Goal: Information Seeking & Learning: Check status

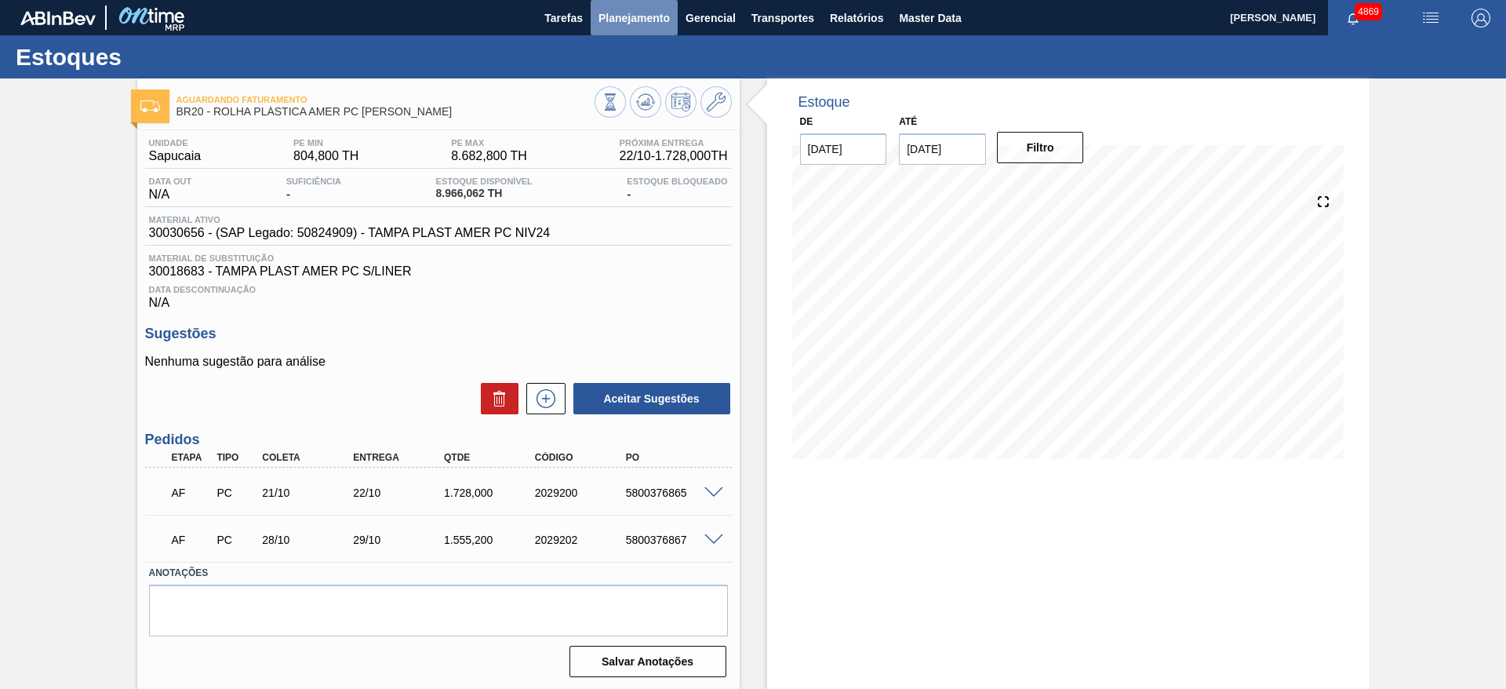
click at [649, 20] on span "Planejamento" at bounding box center [633, 18] width 71 height 19
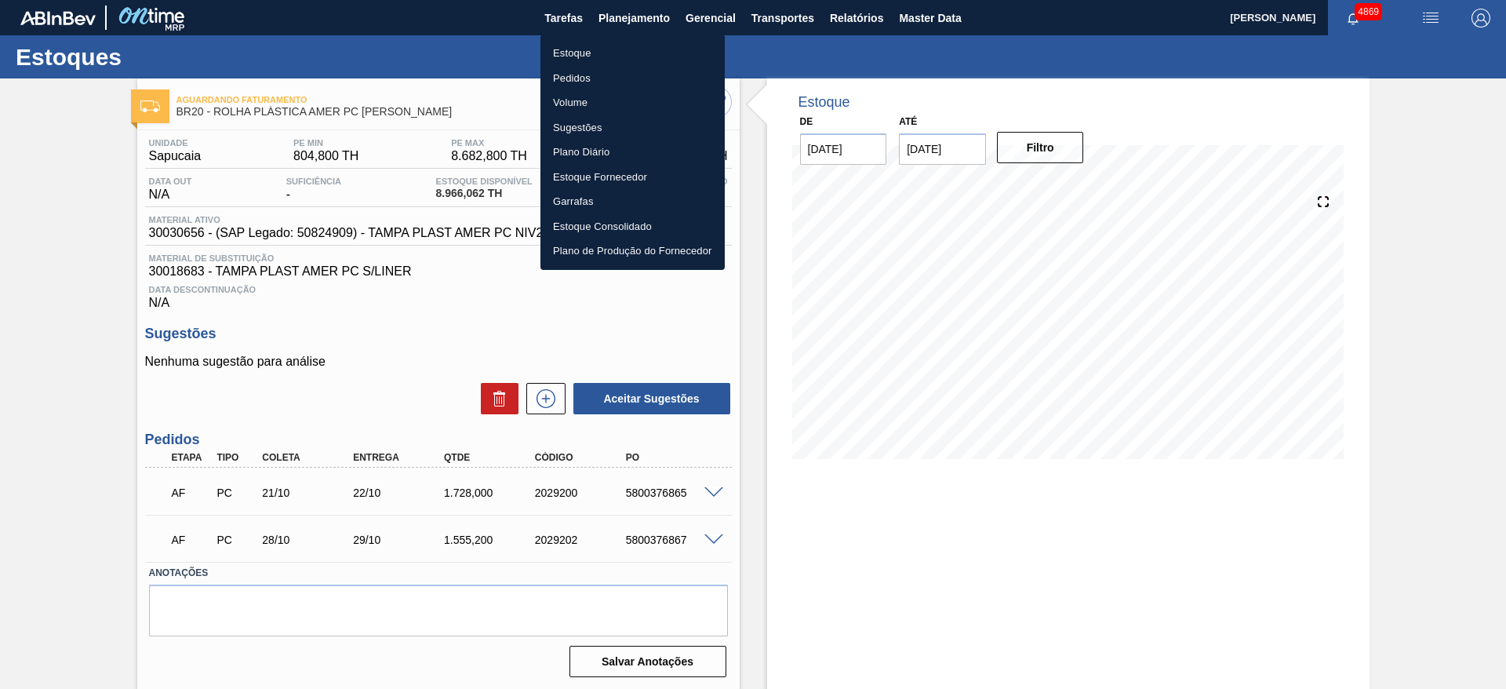
drag, startPoint x: 605, startPoint y: 40, endPoint x: 609, endPoint y: 55, distance: 15.4
click at [606, 55] on li "Estoque" at bounding box center [632, 53] width 184 height 25
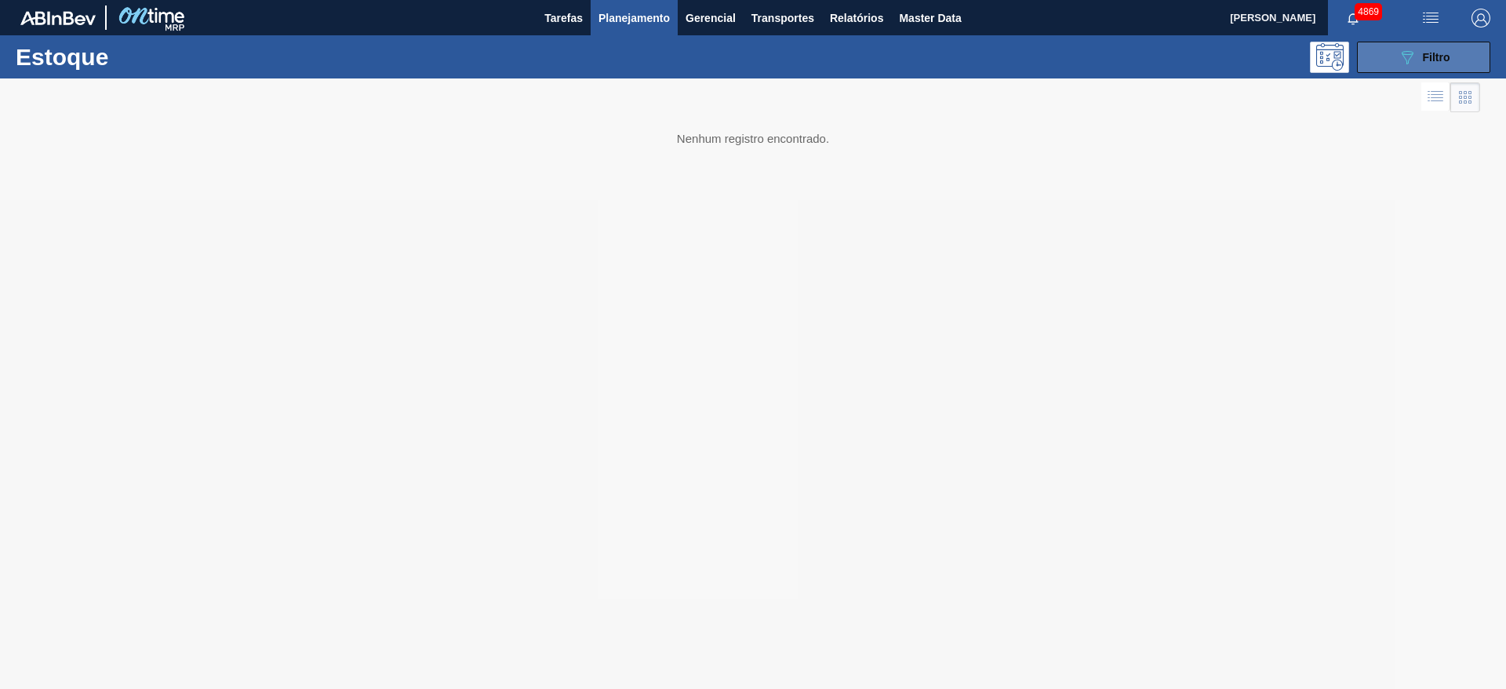
click at [1407, 43] on button "089F7B8B-B2A5-4AFE-B5C0-19BA573D28AC Filtro" at bounding box center [1423, 57] width 133 height 31
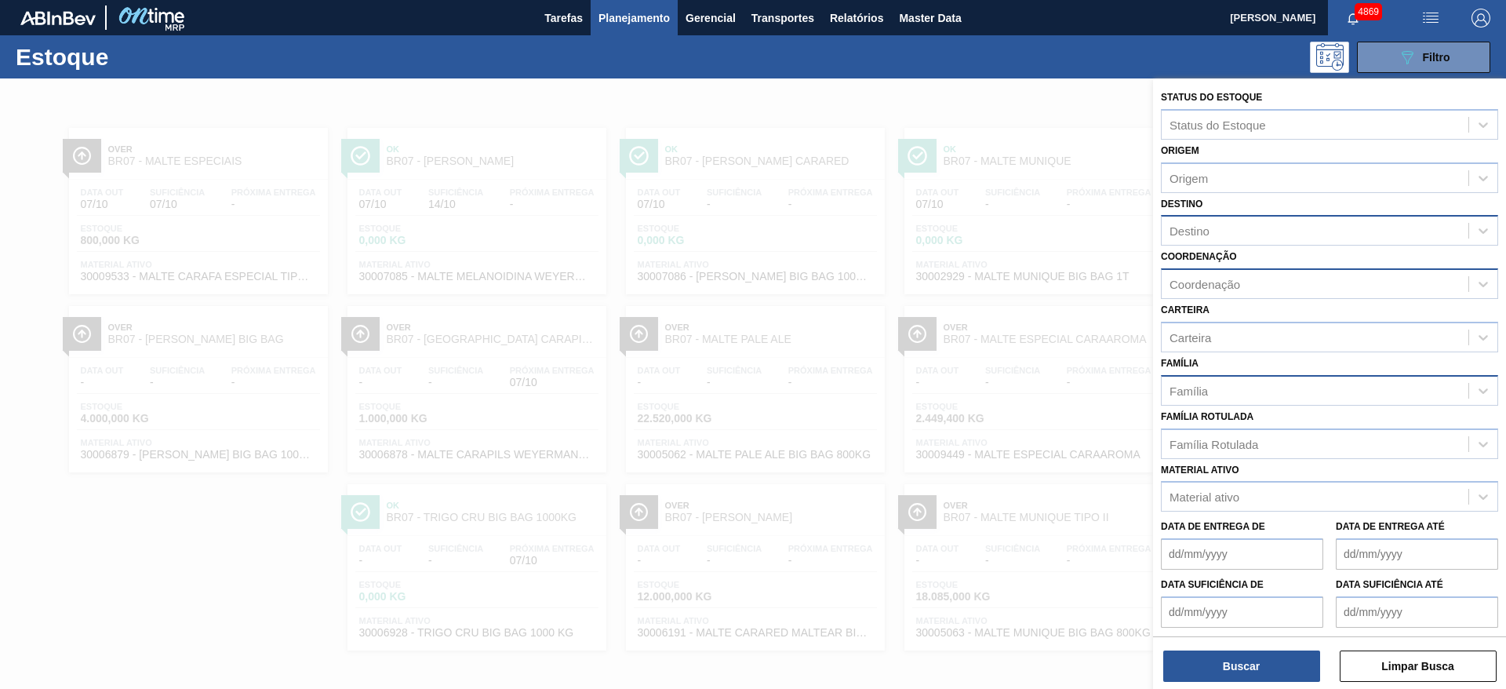
click at [1412, 412] on div "Família Rotulada Família Rotulada" at bounding box center [1329, 431] width 337 height 53
click at [1377, 450] on div "Família Rotulada" at bounding box center [1314, 443] width 307 height 23
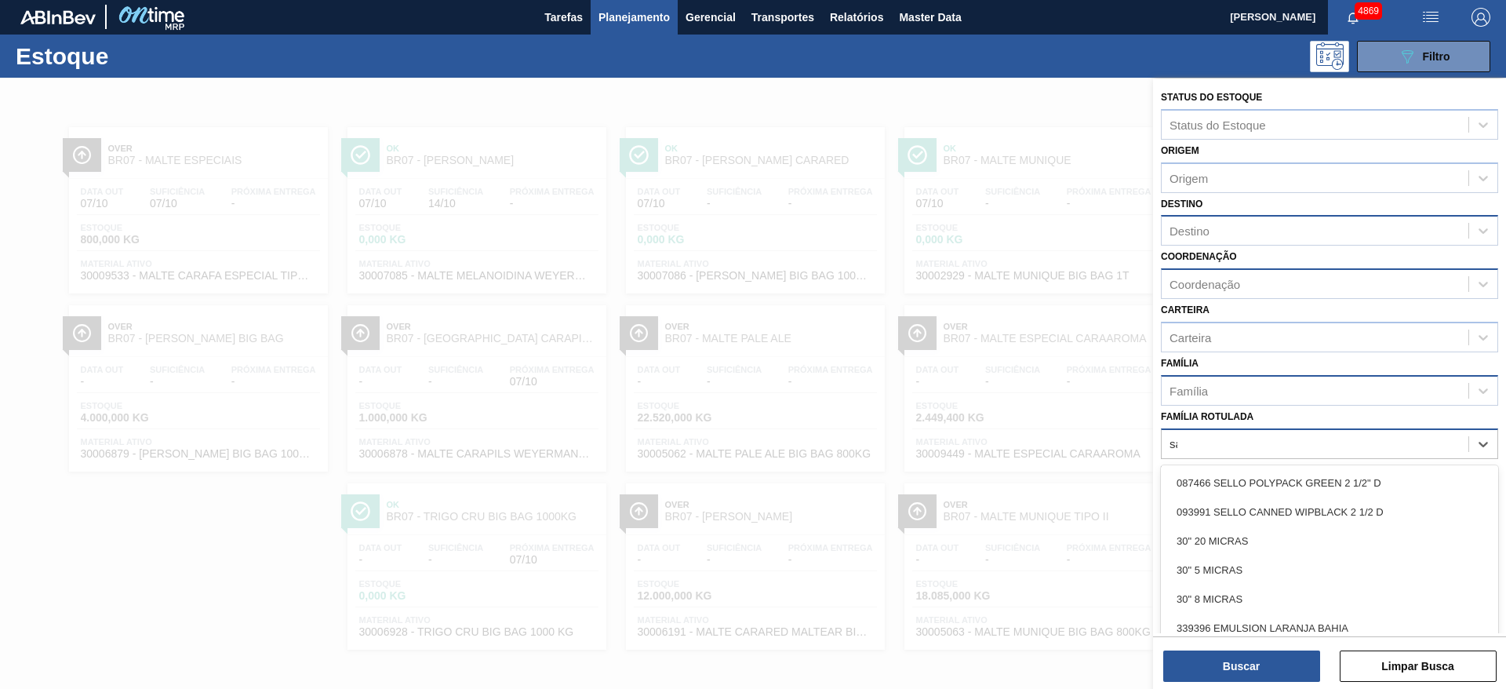
type Rotulada "sak"
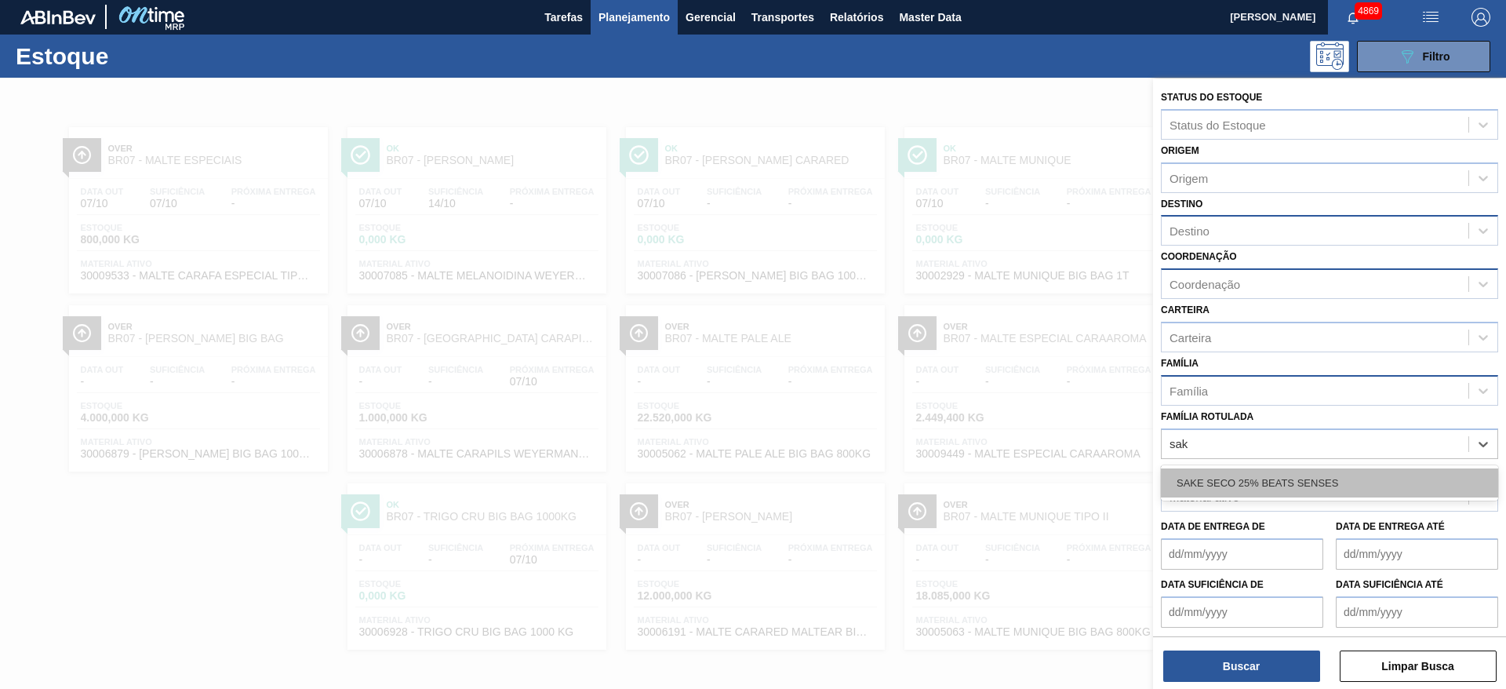
click at [1314, 488] on div "SAKE SECO 25% BEATS SENSES" at bounding box center [1329, 482] width 337 height 29
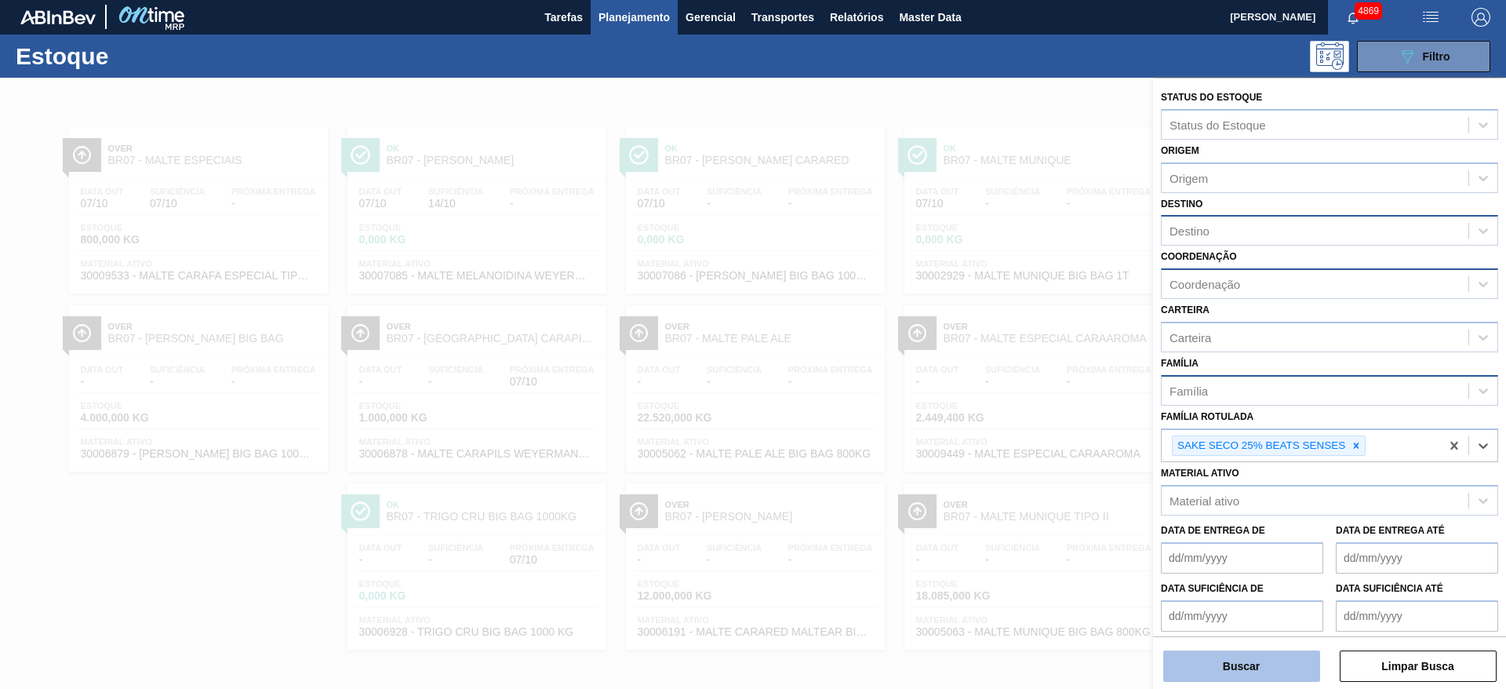
click at [1248, 671] on button "Buscar" at bounding box center [1241, 665] width 157 height 31
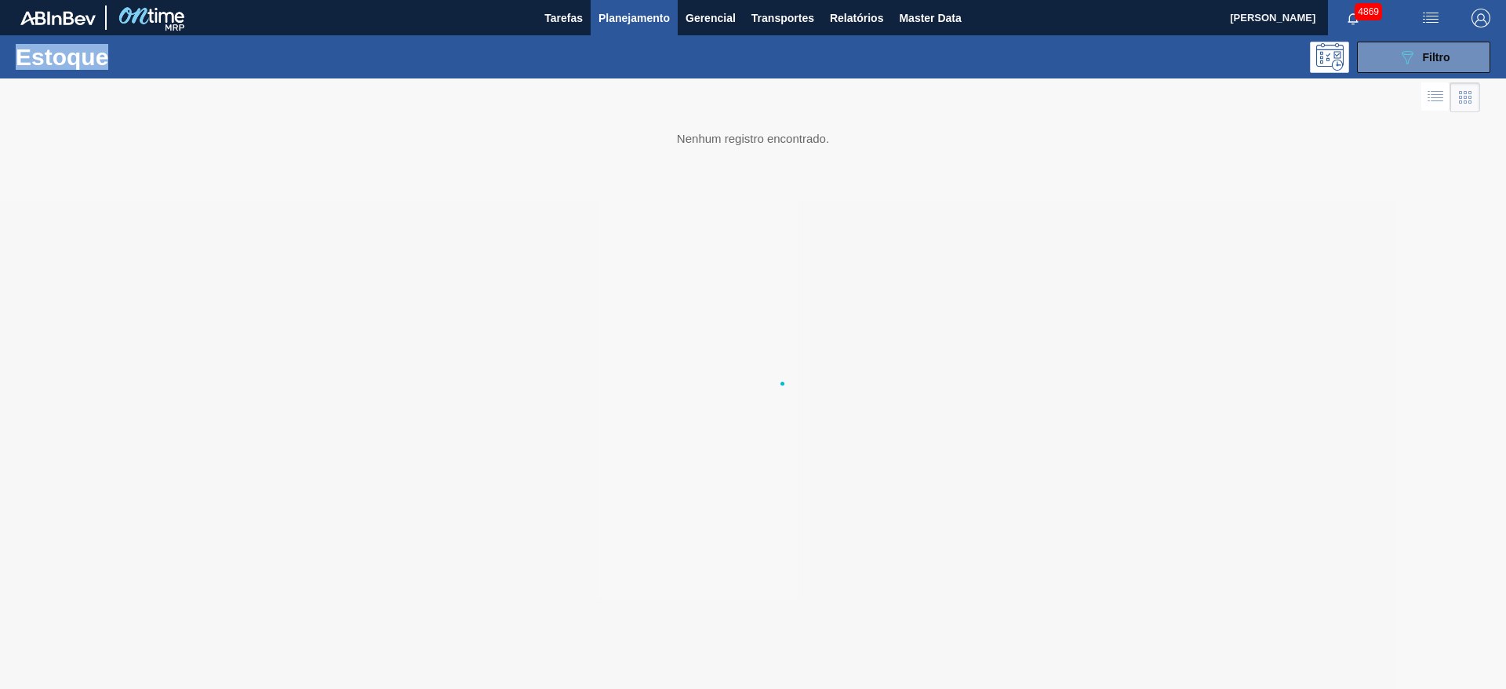
scroll to position [0, 0]
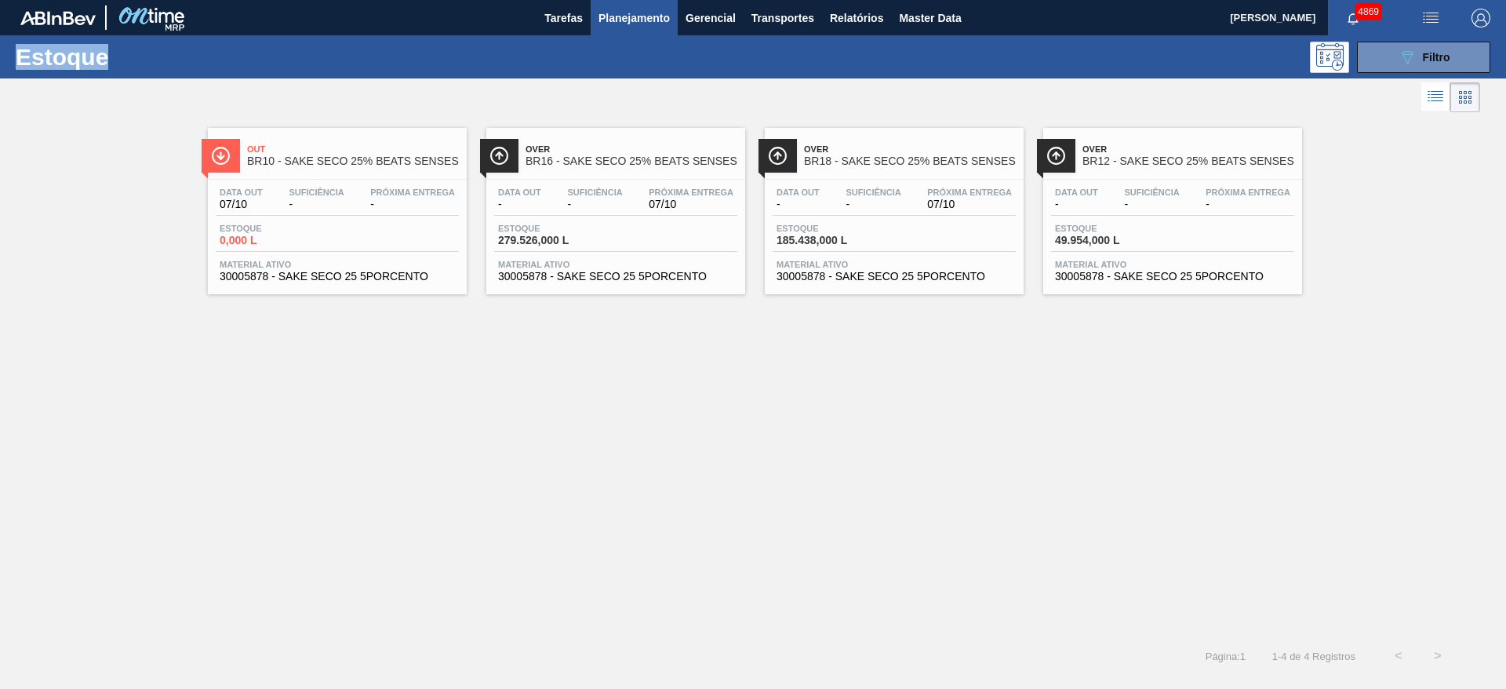
click at [561, 258] on div "Data out - Suficiência - Próxima Entrega 07/10 Estoque 279.526,000 L Material a…" at bounding box center [615, 233] width 259 height 107
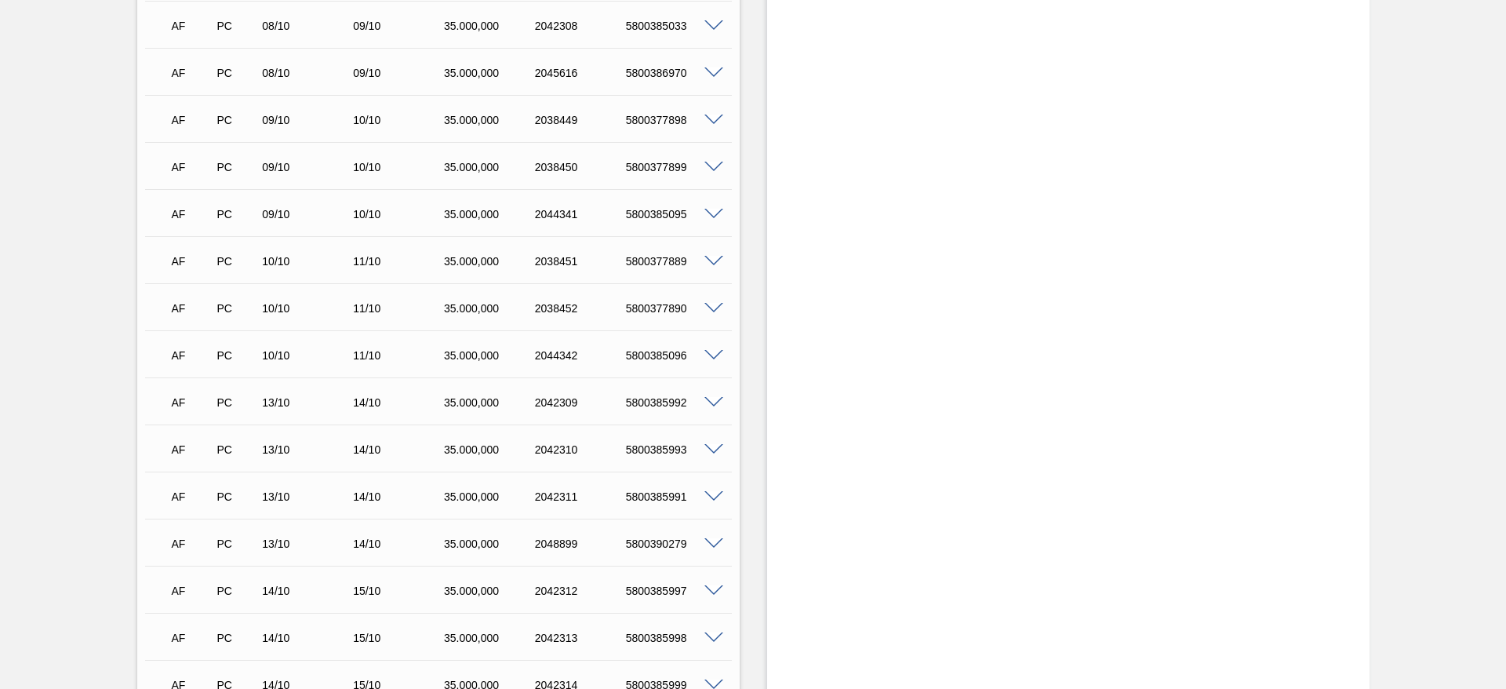
scroll to position [1059, 0]
drag, startPoint x: 622, startPoint y: 543, endPoint x: 695, endPoint y: 538, distance: 73.1
click at [695, 538] on div "5800390279" at bounding box center [673, 540] width 102 height 13
copy div "5800390279"
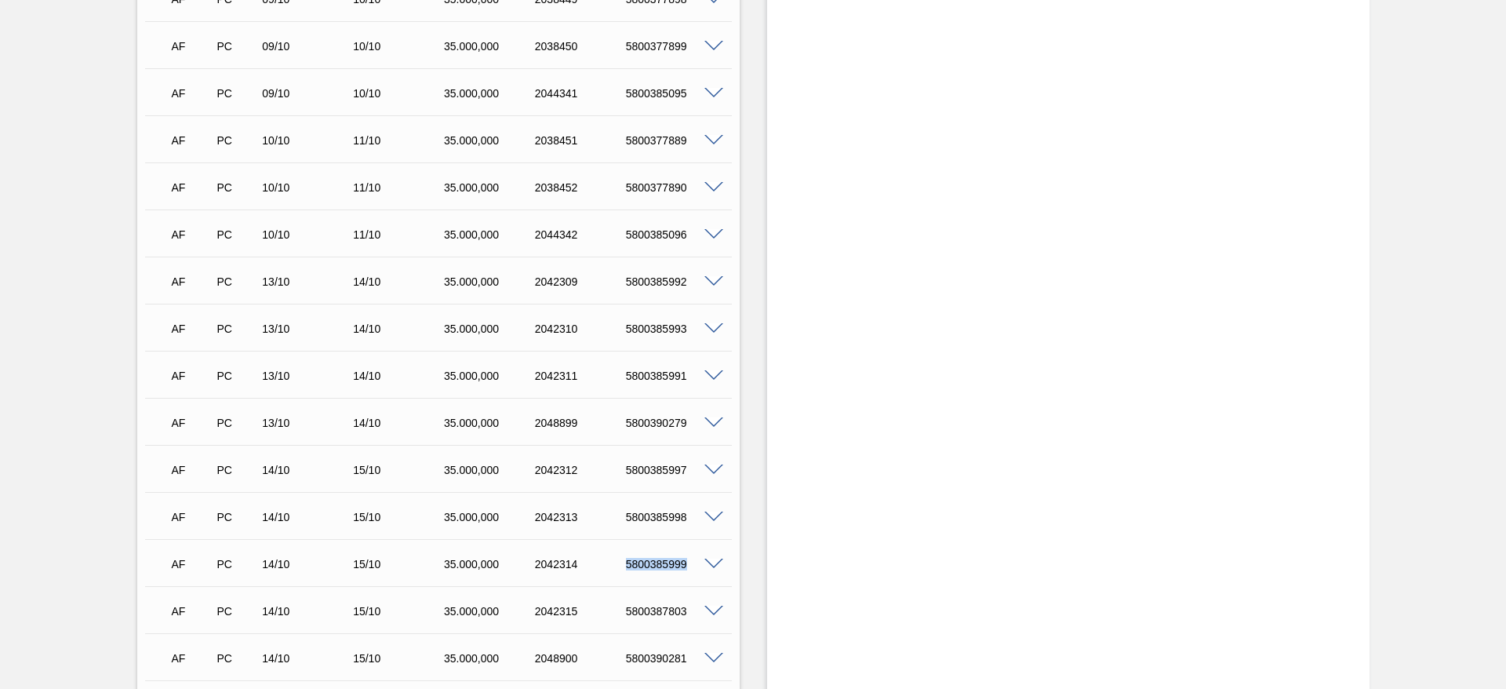
drag, startPoint x: 652, startPoint y: 561, endPoint x: 697, endPoint y: 557, distance: 45.7
click at [697, 558] on div "5800385999" at bounding box center [673, 564] width 102 height 13
copy div "5800385999"
click at [718, 423] on span at bounding box center [713, 423] width 19 height 12
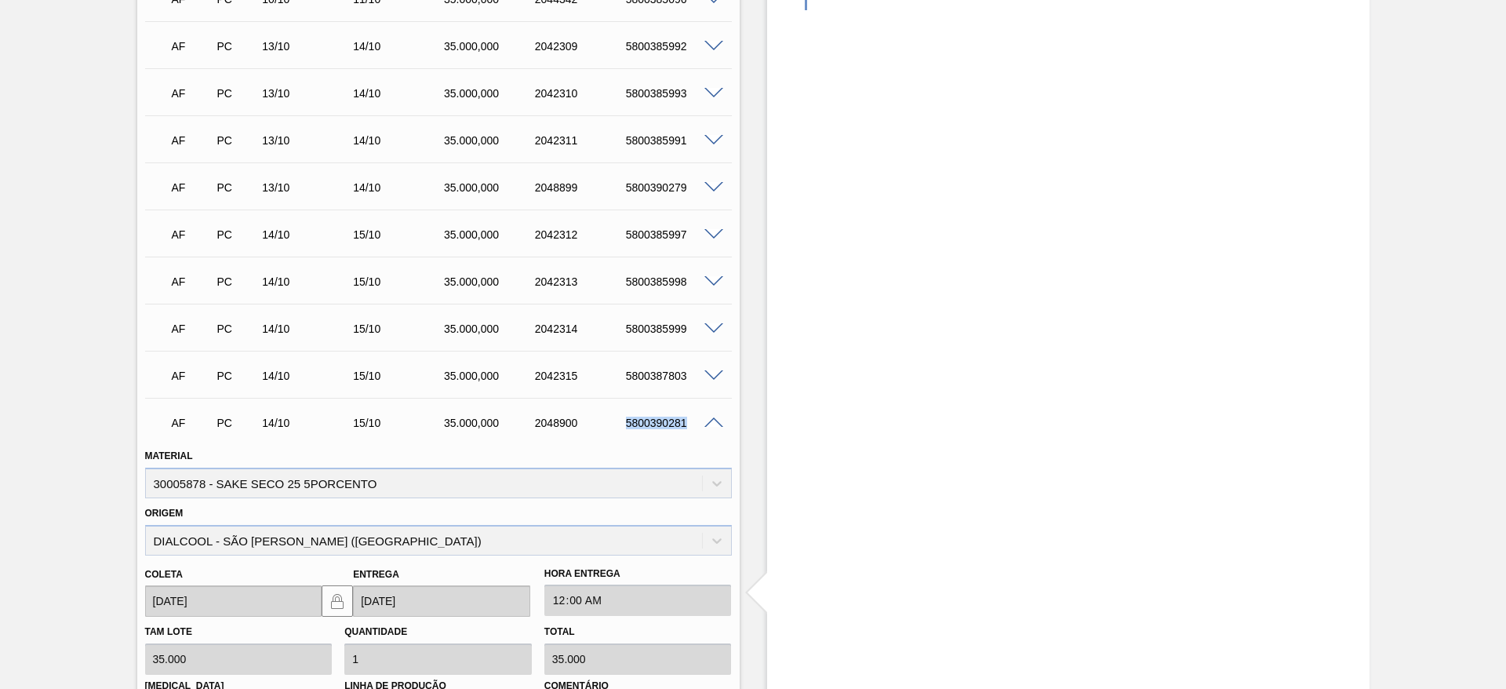
drag, startPoint x: 622, startPoint y: 427, endPoint x: 706, endPoint y: 420, distance: 84.2
click at [706, 420] on div "AF PC 14/10 15/10 35.000,000 2048900 5800390281" at bounding box center [438, 421] width 587 height 39
copy div "5800390281"
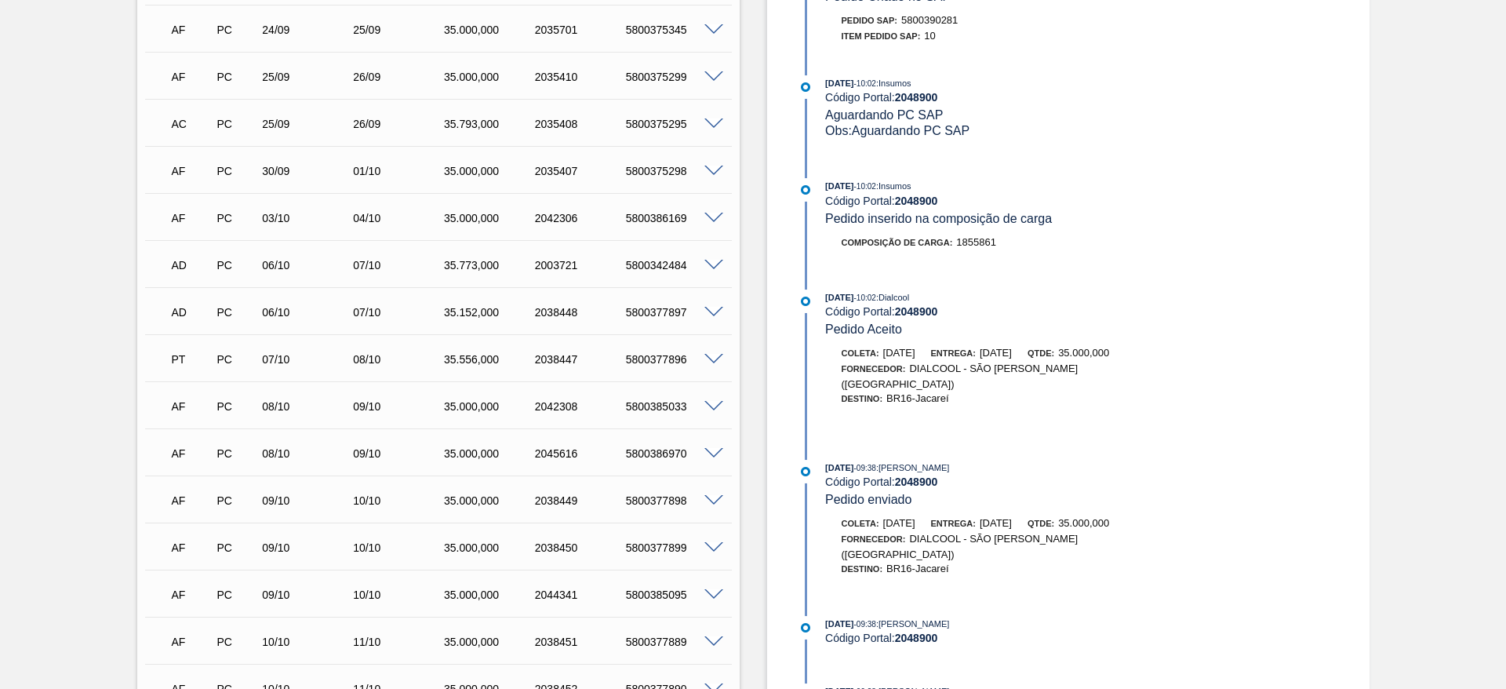
scroll to position [823, 0]
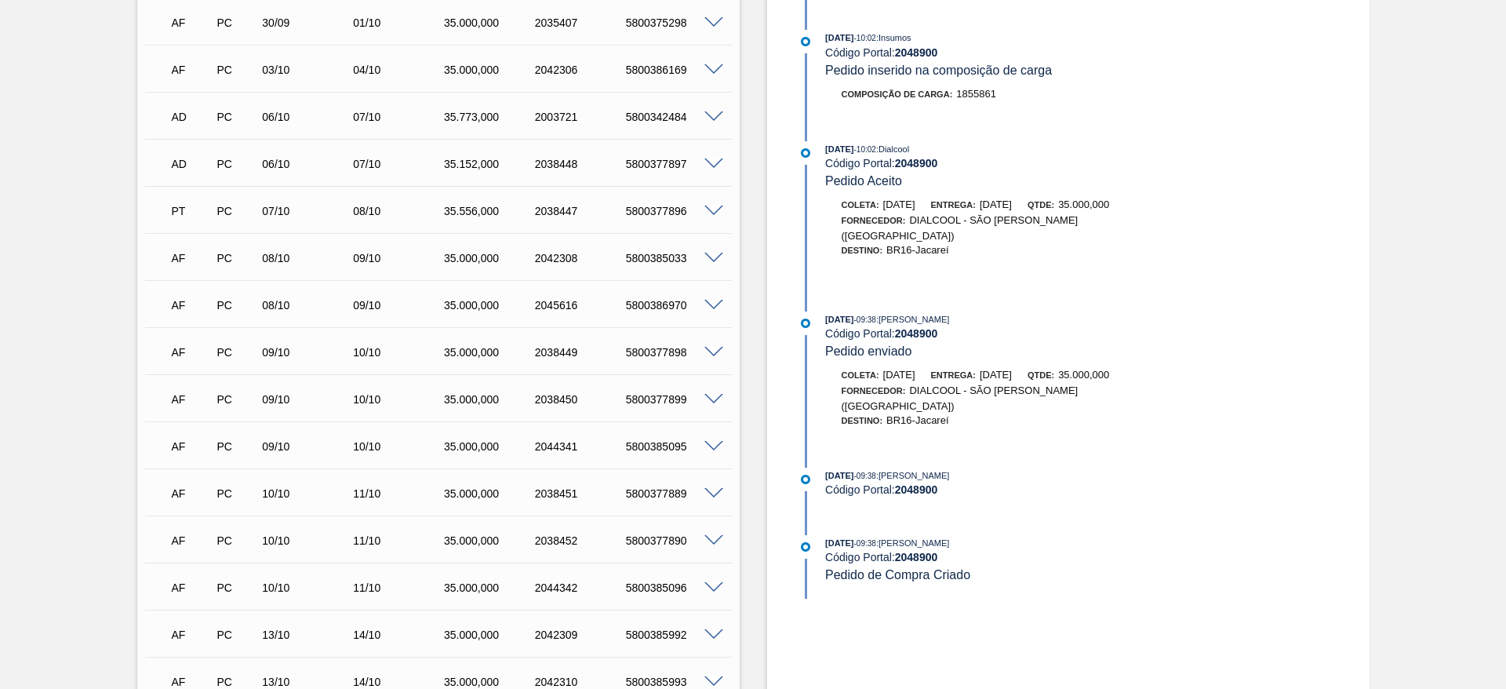
click at [609, 592] on div "2044342" at bounding box center [582, 587] width 102 height 13
click at [679, 592] on div "5800385096" at bounding box center [673, 587] width 102 height 13
click at [688, 591] on div "5800385096" at bounding box center [673, 587] width 102 height 13
drag, startPoint x: 653, startPoint y: 598, endPoint x: 637, endPoint y: 594, distance: 16.2
click at [639, 596] on div "AF PC 10/10 11/10 35.000,000 2044342 5800385096" at bounding box center [434, 585] width 545 height 31
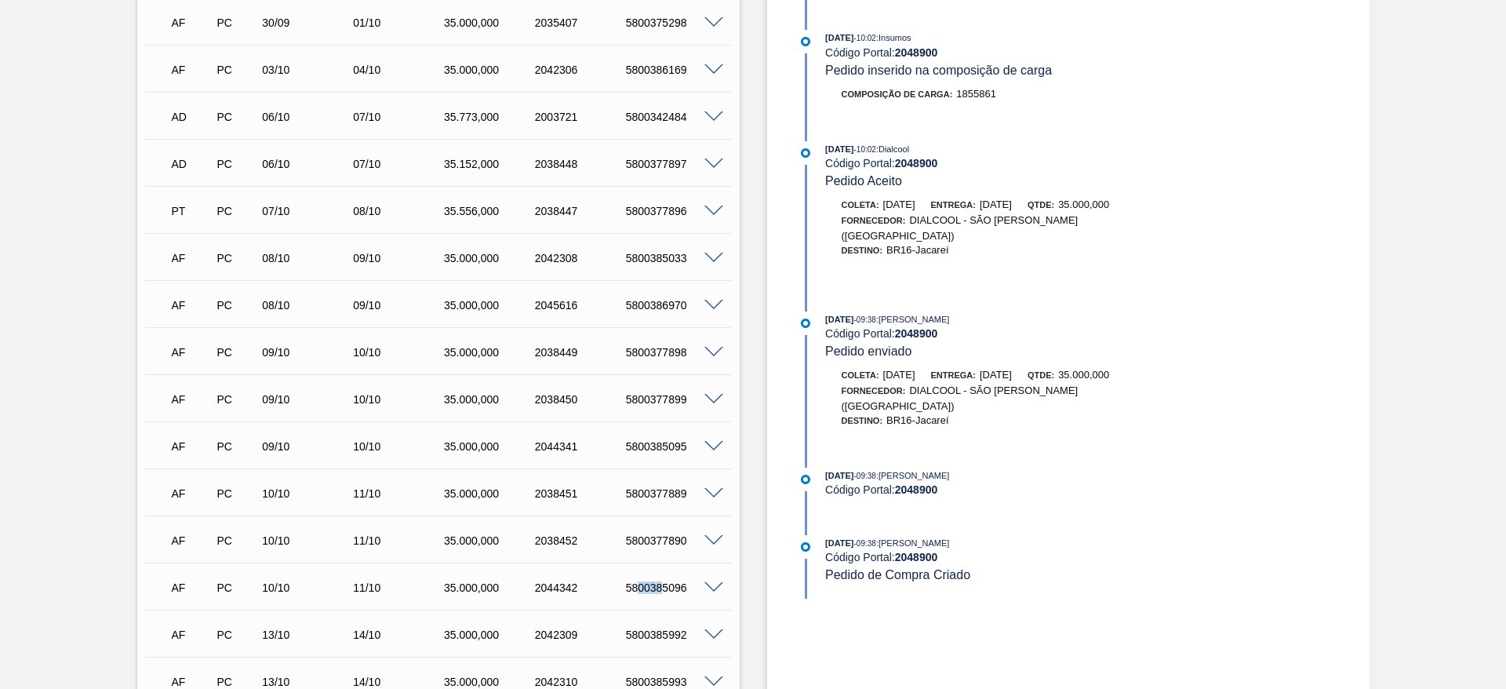
click at [625, 589] on div "5800385096" at bounding box center [673, 587] width 102 height 13
click at [689, 589] on div "5800385096" at bounding box center [673, 587] width 102 height 13
click at [682, 585] on div "5800385096" at bounding box center [673, 587] width 102 height 13
drag, startPoint x: 653, startPoint y: 591, endPoint x: 634, endPoint y: 587, distance: 19.2
click at [634, 587] on div "5800385096" at bounding box center [673, 587] width 102 height 13
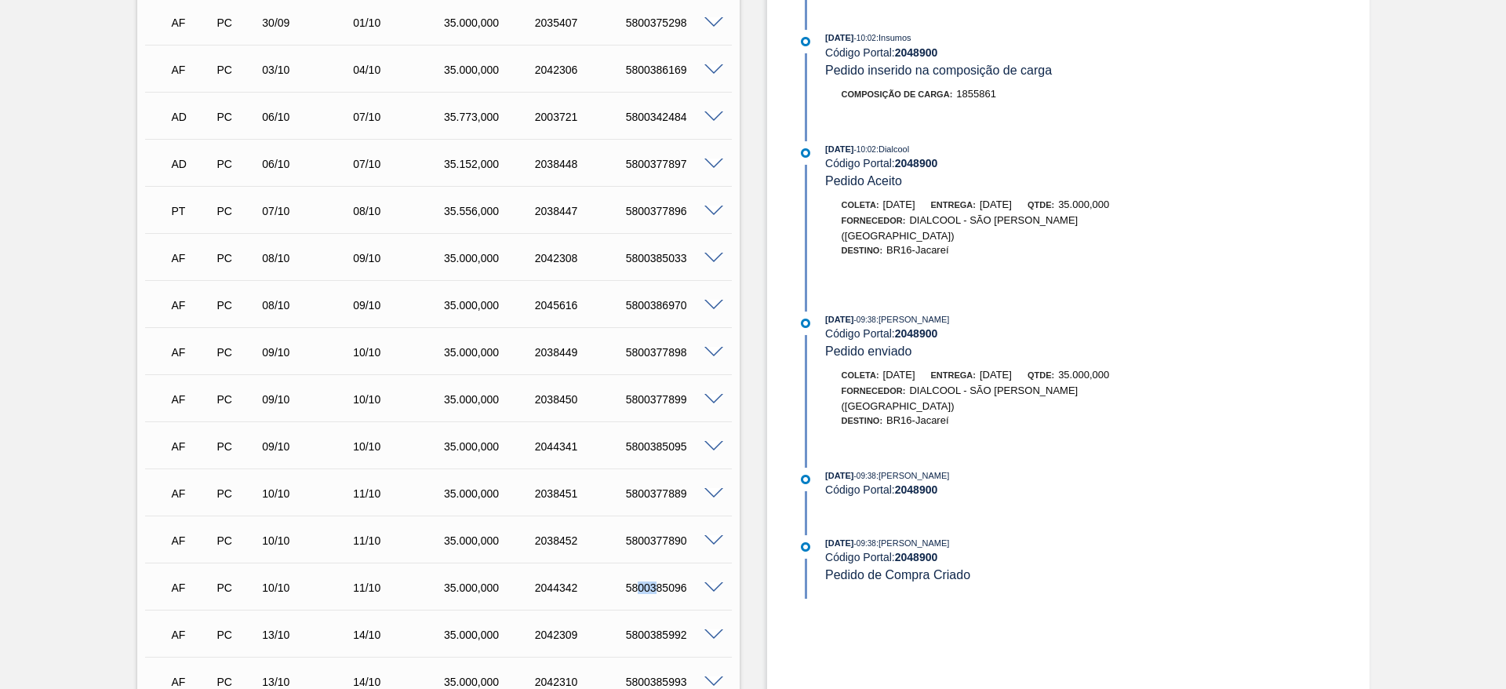
click at [626, 582] on div "5800385096" at bounding box center [673, 587] width 102 height 13
click at [623, 583] on div "5800385096" at bounding box center [673, 587] width 102 height 13
drag, startPoint x: 624, startPoint y: 588, endPoint x: 696, endPoint y: 591, distance: 71.4
click at [696, 591] on div "5800385096" at bounding box center [673, 587] width 102 height 13
copy div "5800385096"
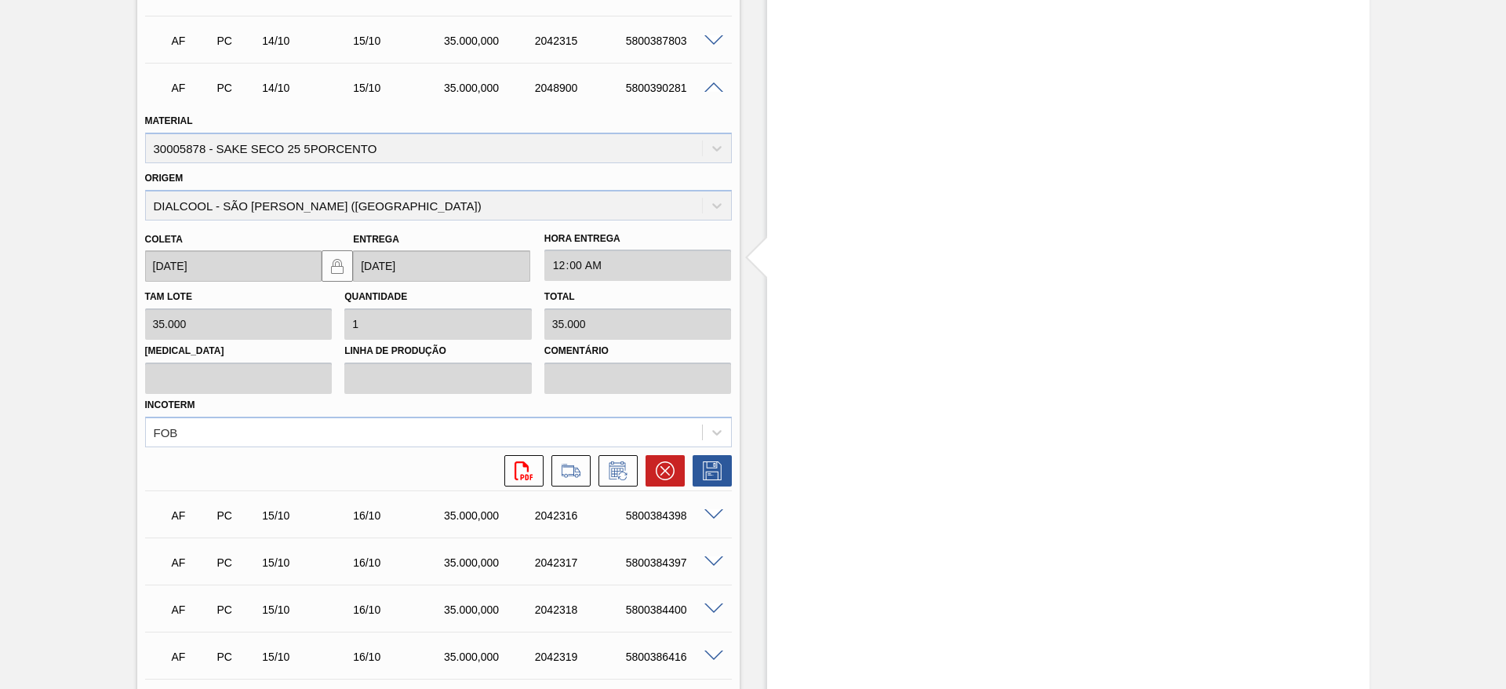
scroll to position [1882, 0]
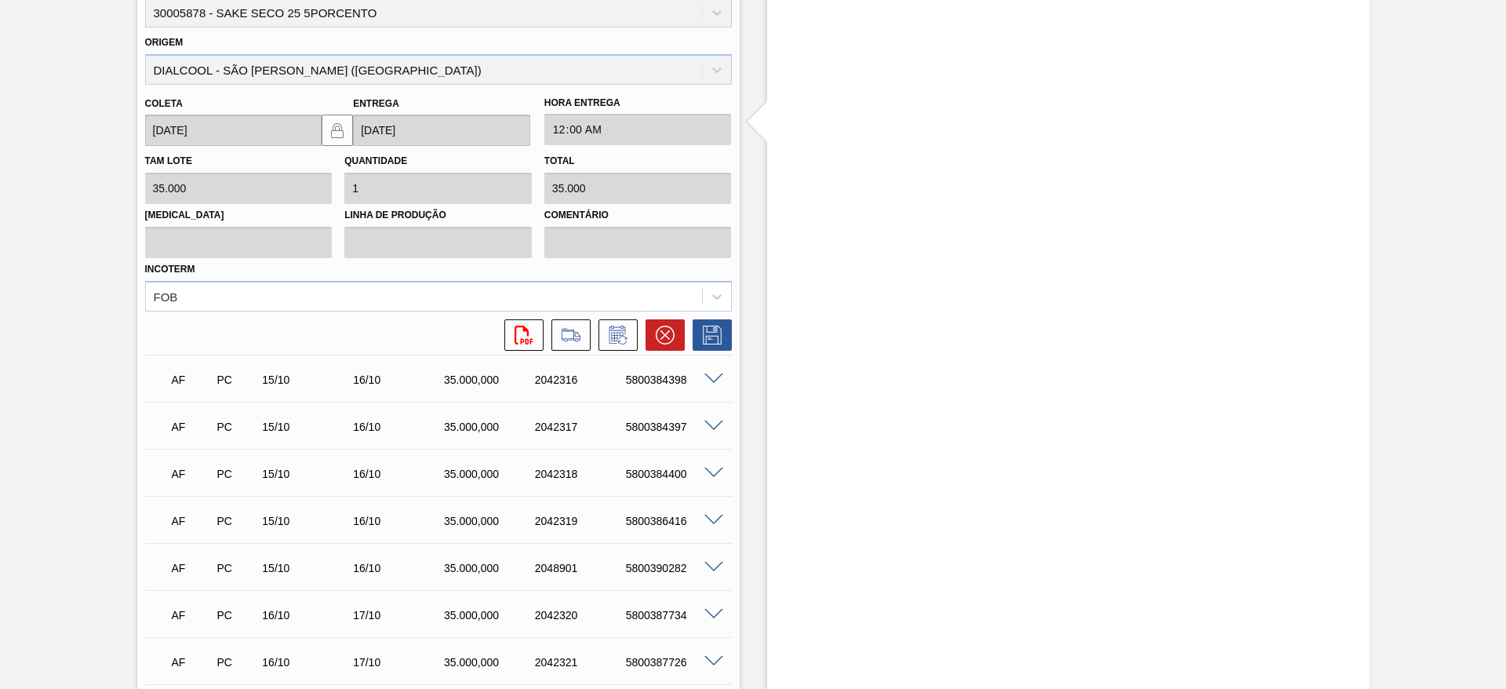
click at [714, 564] on span at bounding box center [713, 568] width 19 height 12
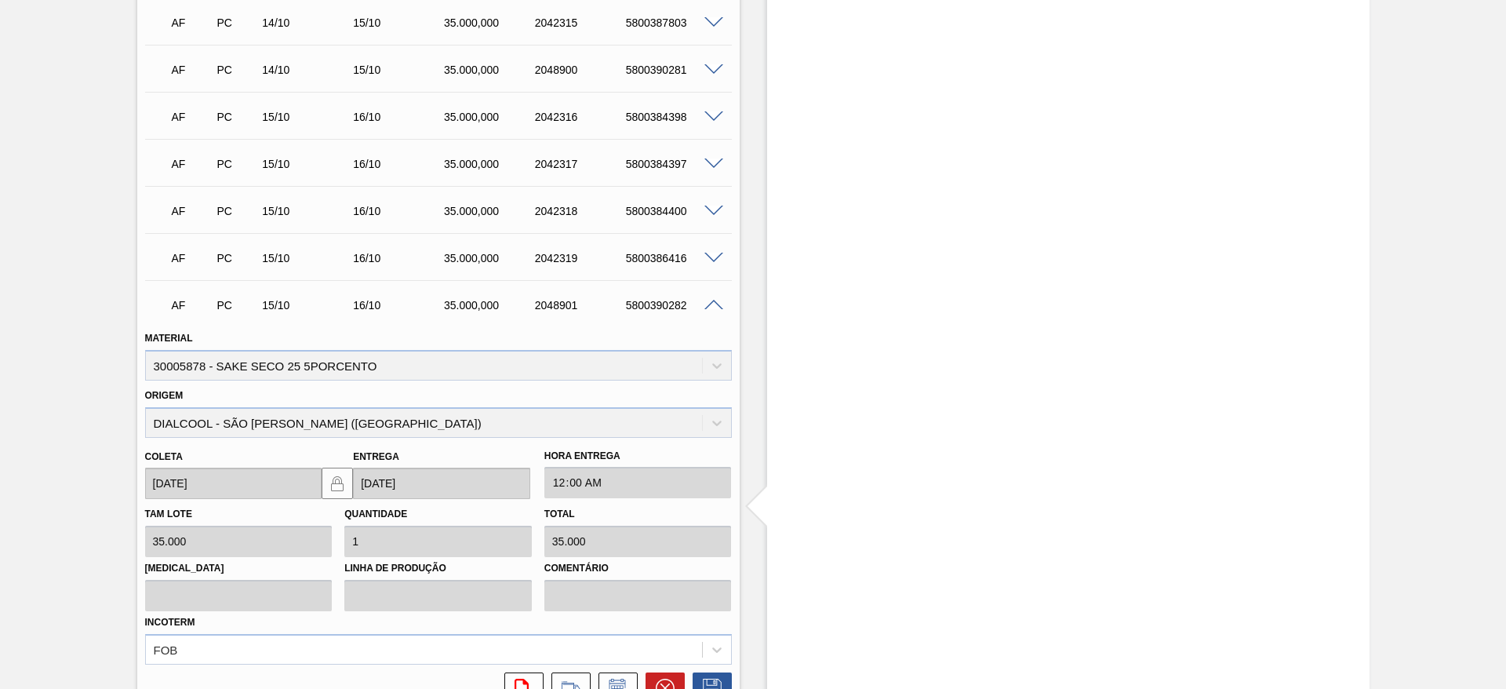
scroll to position [2000, 0]
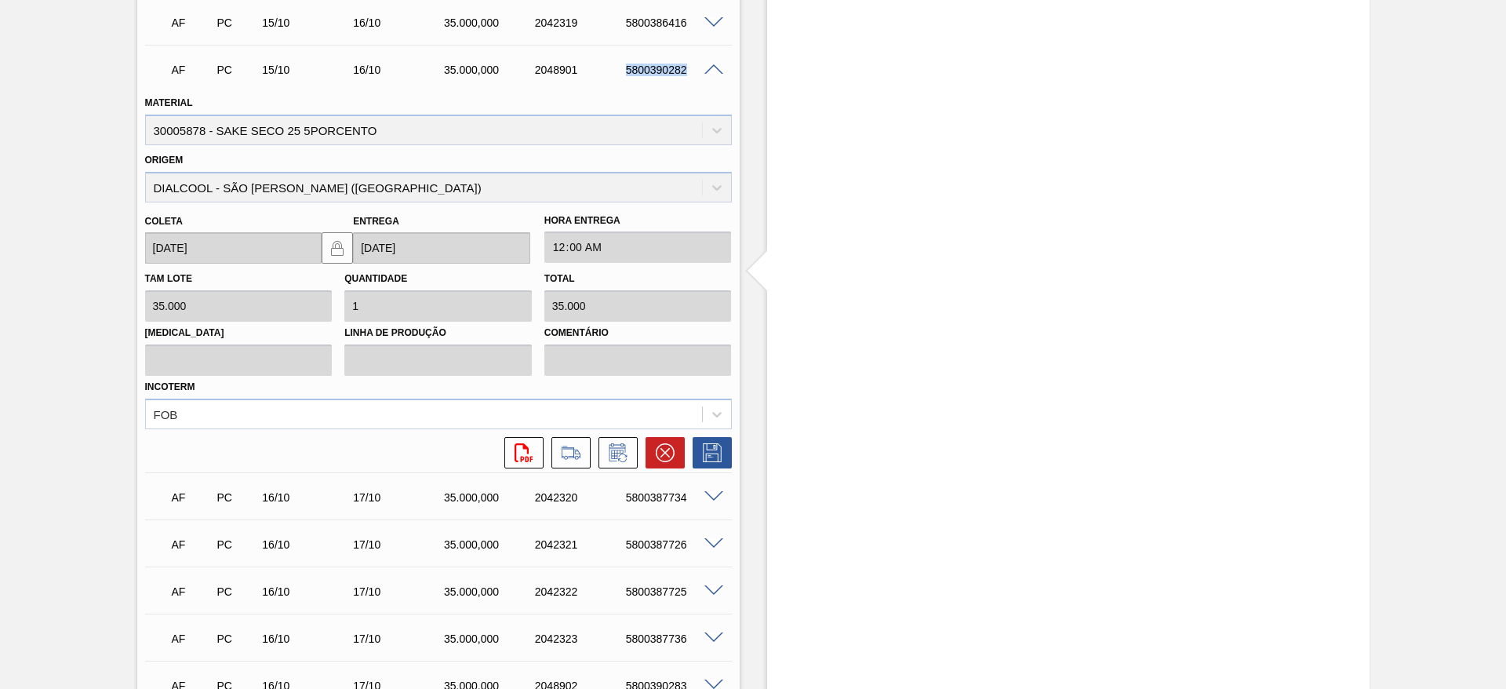
drag, startPoint x: 618, startPoint y: 72, endPoint x: 683, endPoint y: 72, distance: 65.1
click at [683, 72] on div "5800390282" at bounding box center [661, 70] width 91 height 13
copy div "5800390282"
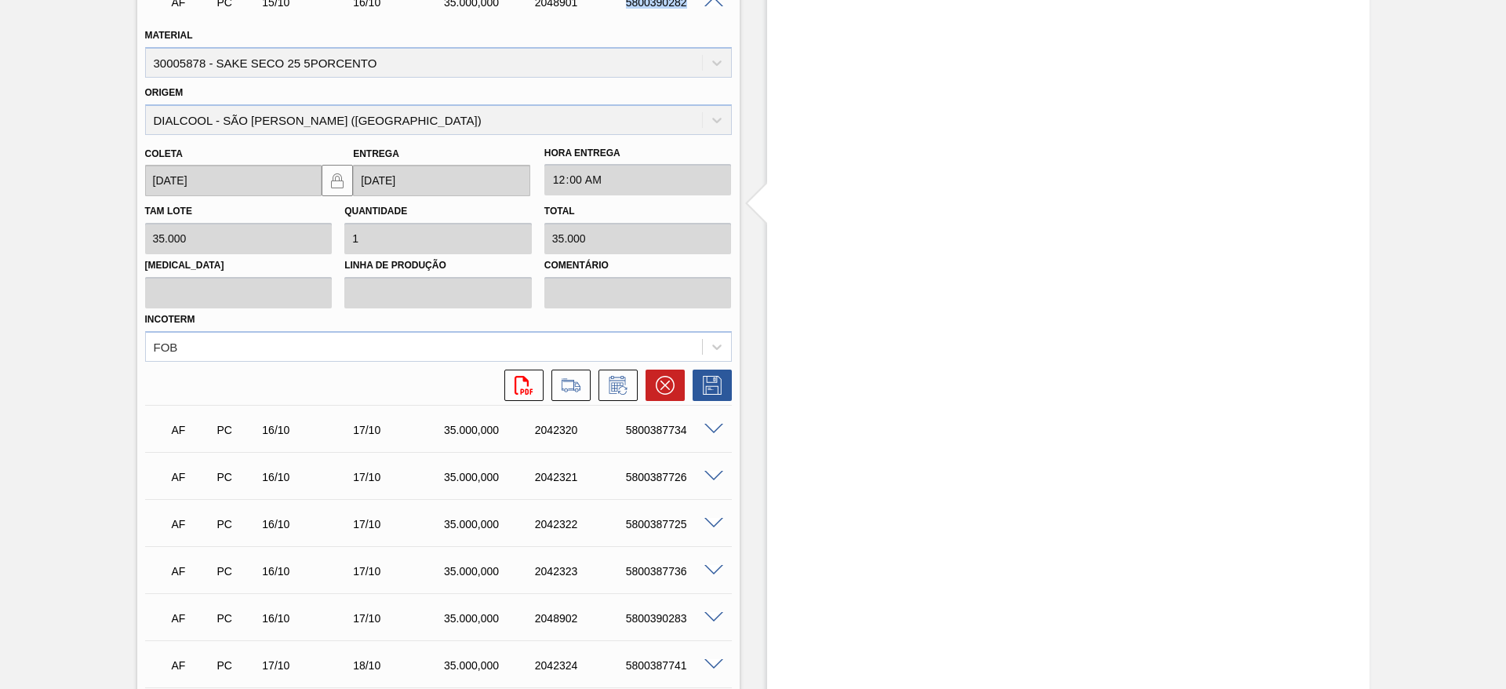
scroll to position [2118, 0]
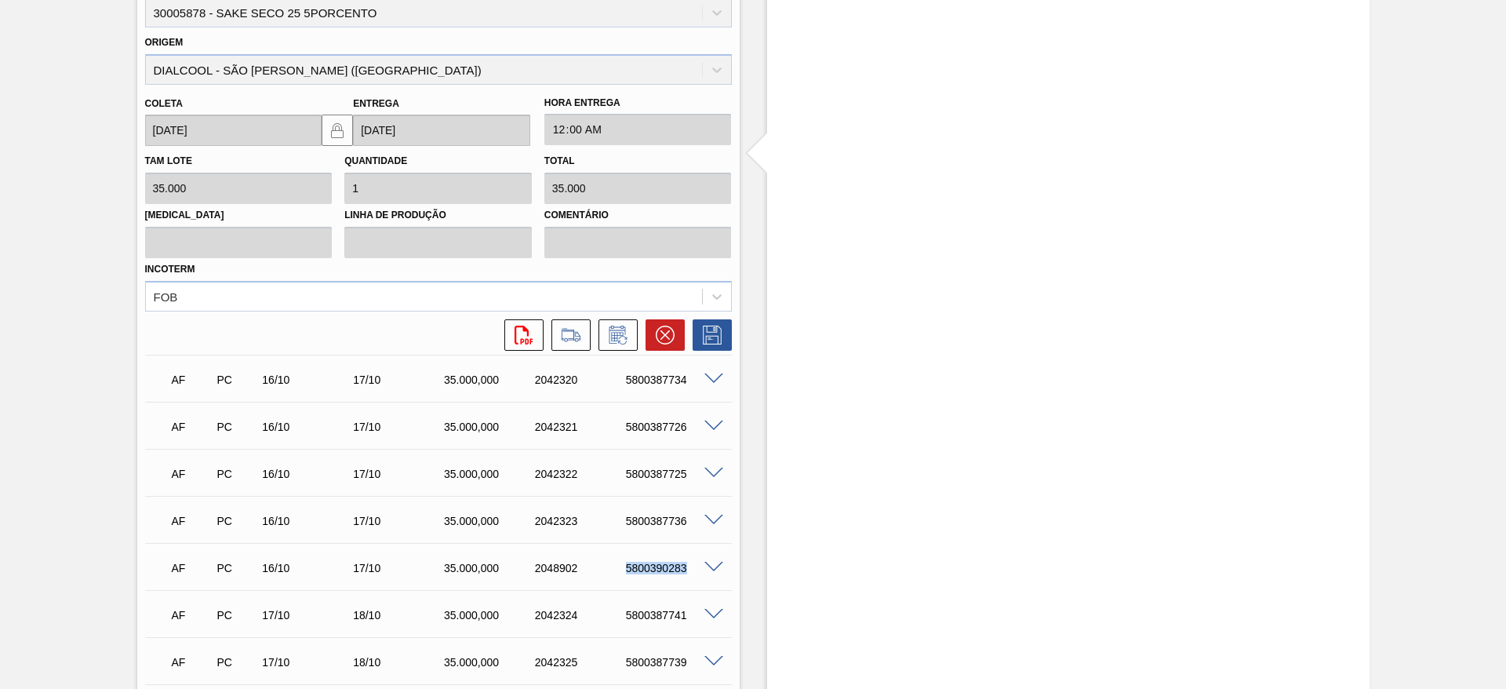
drag, startPoint x: 606, startPoint y: 566, endPoint x: 701, endPoint y: 555, distance: 95.5
click at [701, 555] on div "AF PC 16/10 17/10 35.000,000 2048902 5800390283" at bounding box center [434, 566] width 545 height 31
copy div "5800390283"
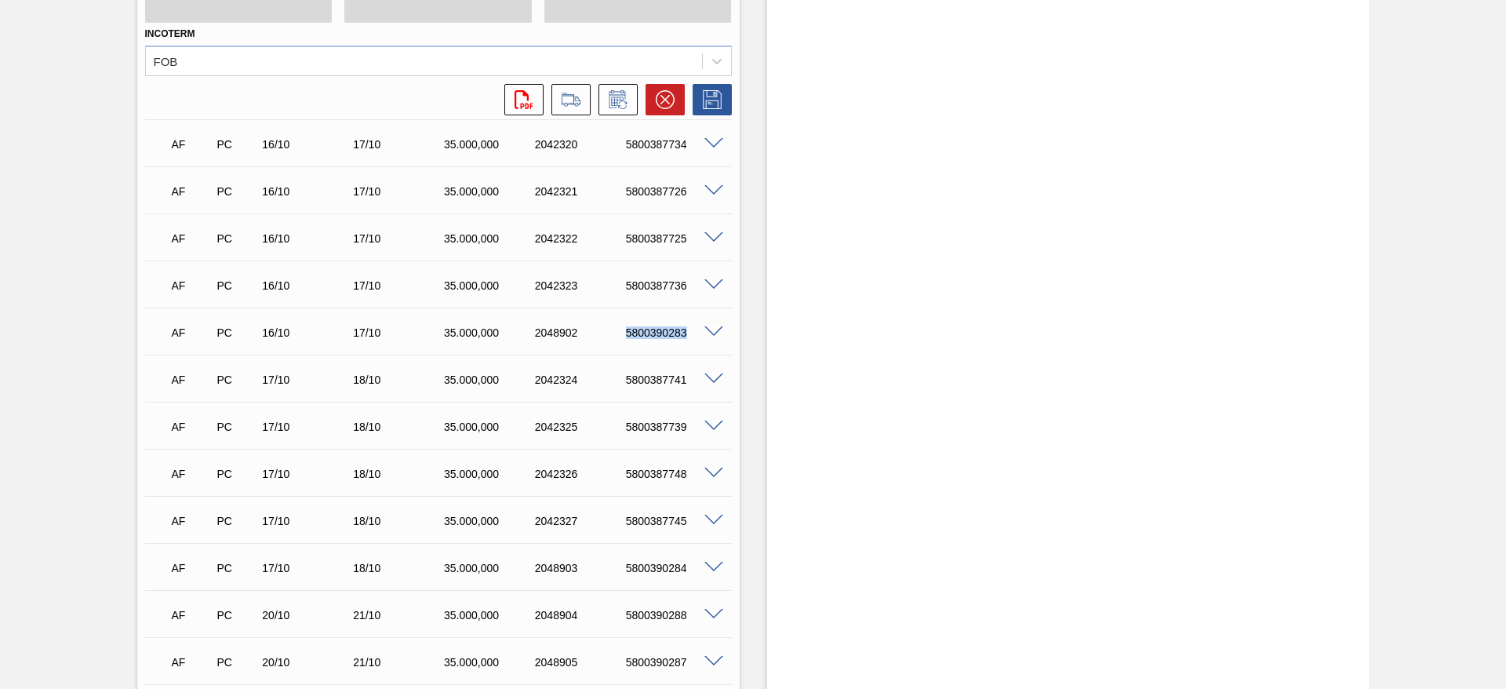
scroll to position [2470, 0]
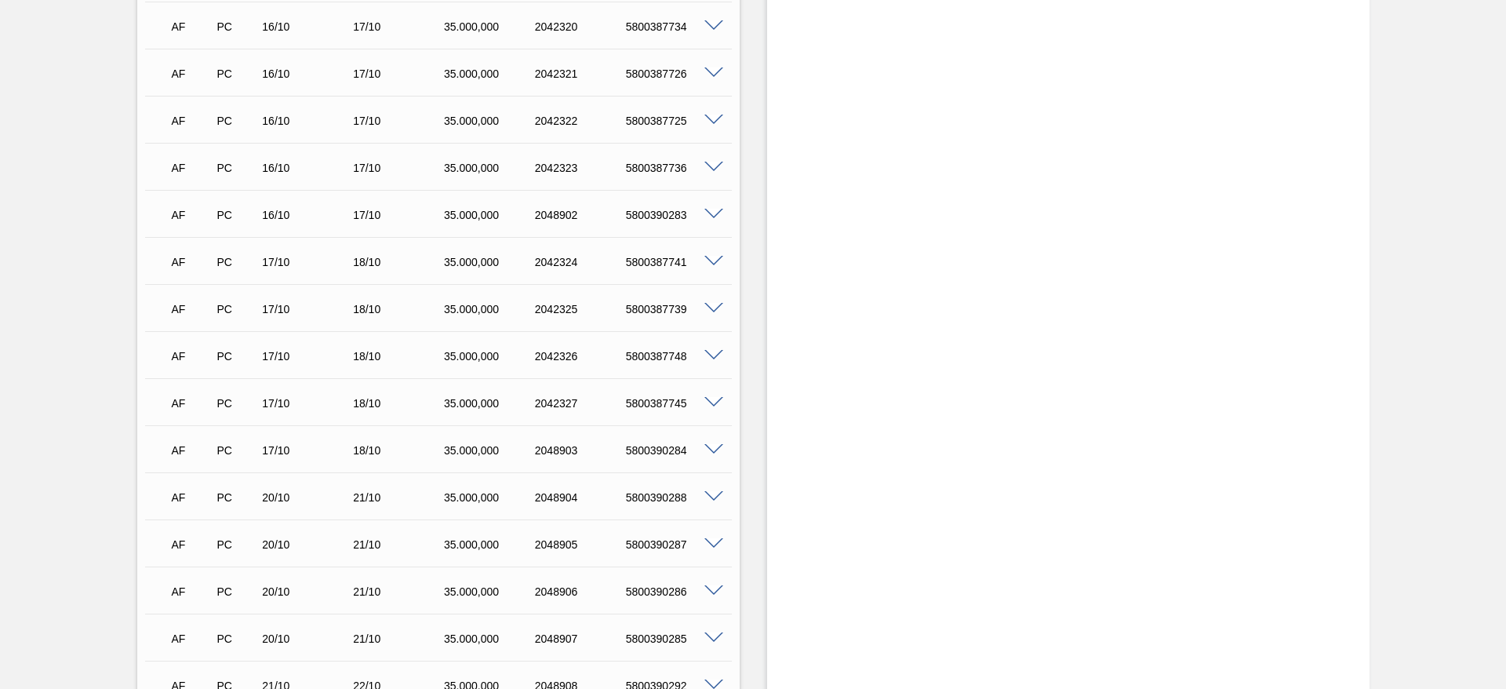
click at [623, 455] on div "5800390284" at bounding box center [673, 450] width 102 height 13
drag, startPoint x: 655, startPoint y: 452, endPoint x: 687, endPoint y: 454, distance: 32.2
click at [687, 454] on div "5800390284" at bounding box center [673, 450] width 102 height 13
copy div "5800390284"
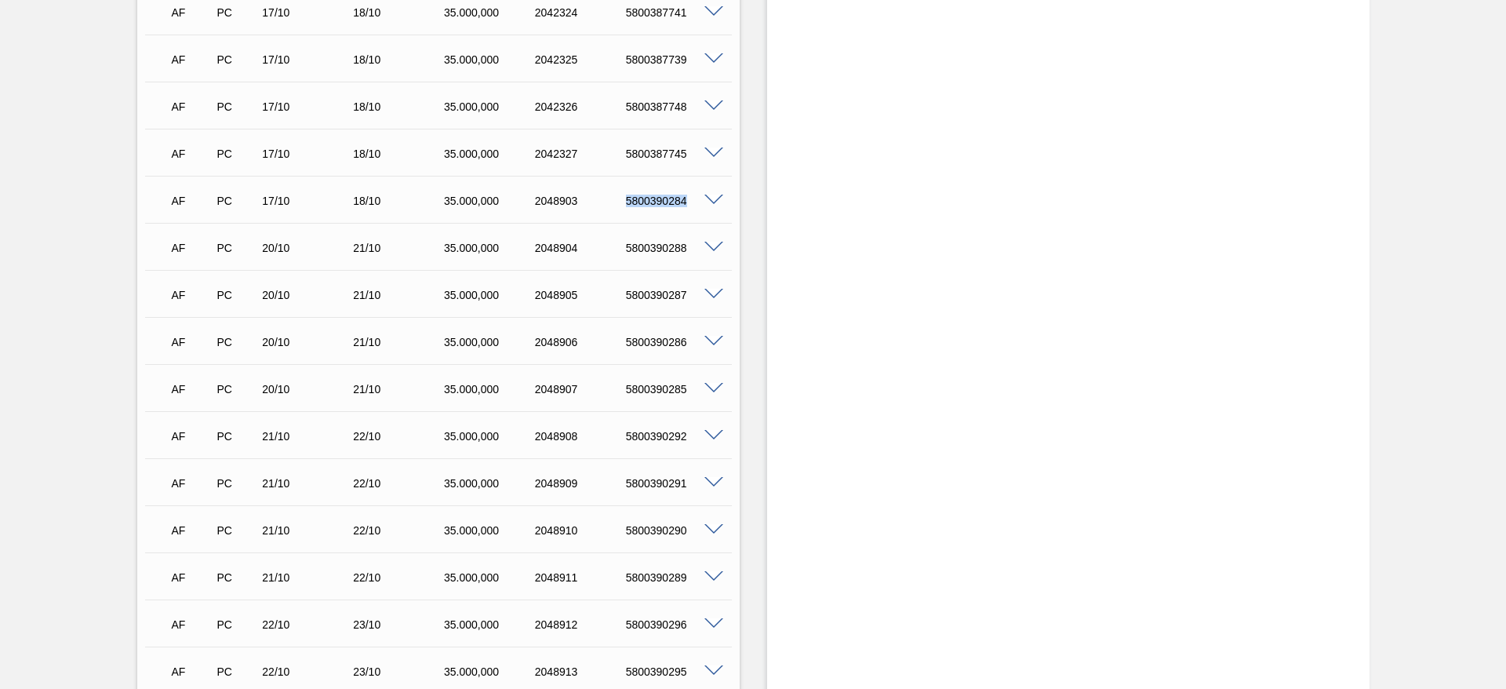
scroll to position [2823, 0]
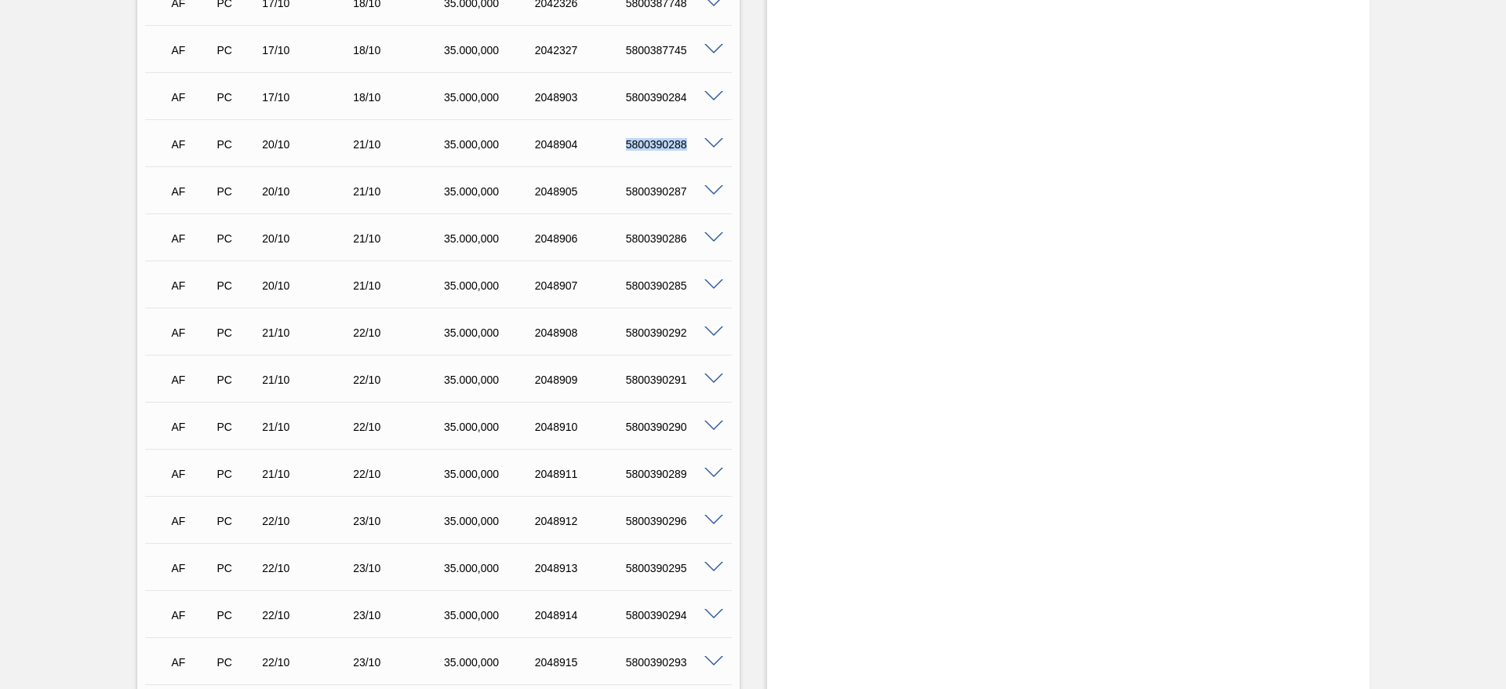
drag, startPoint x: 626, startPoint y: 144, endPoint x: 687, endPoint y: 141, distance: 61.2
click at [687, 141] on div "5800390288" at bounding box center [673, 144] width 102 height 13
copy div "5800390288"
drag, startPoint x: 624, startPoint y: 190, endPoint x: 685, endPoint y: 194, distance: 60.5
click at [685, 194] on div "5800390287" at bounding box center [673, 191] width 102 height 13
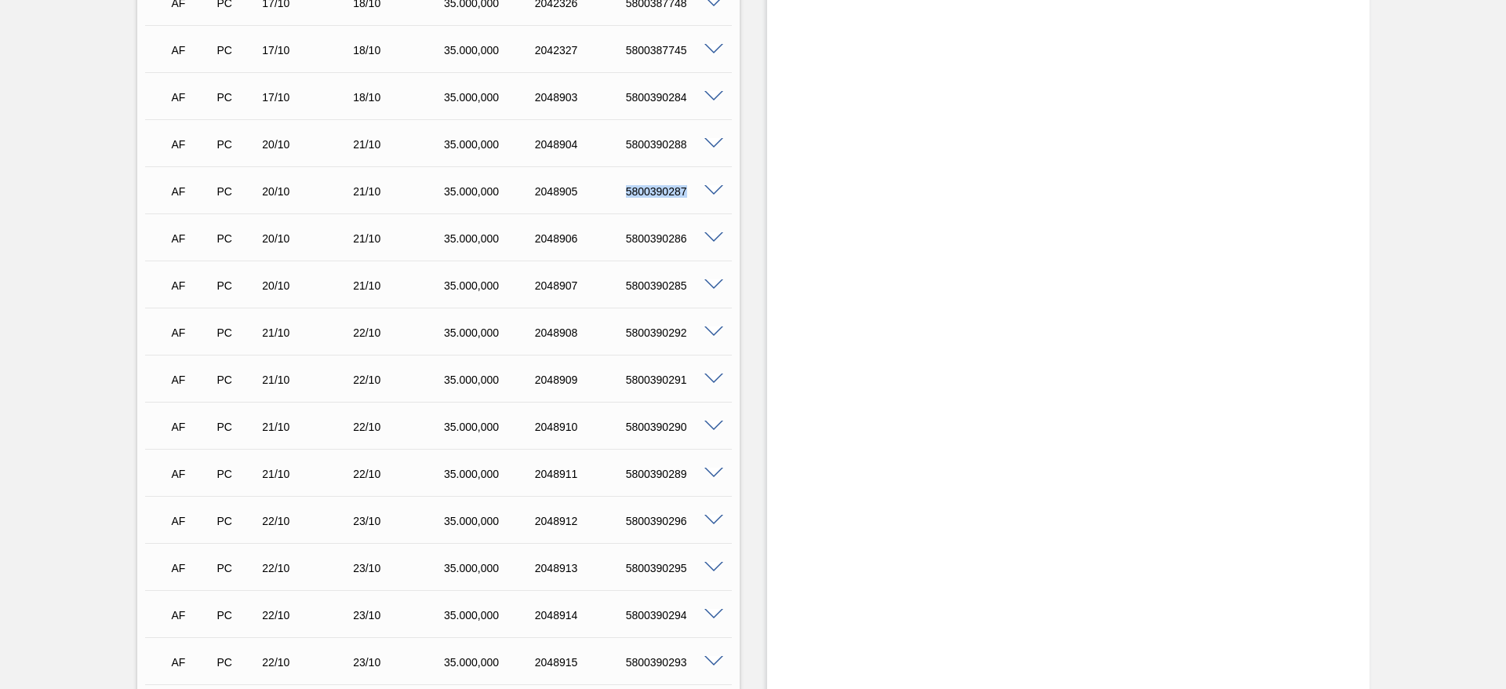
click at [685, 194] on div "5800390287" at bounding box center [673, 191] width 102 height 13
drag, startPoint x: 685, startPoint y: 194, endPoint x: 623, endPoint y: 189, distance: 62.1
click at [623, 189] on div "5800390287" at bounding box center [673, 191] width 102 height 13
copy div "5800390287"
drag, startPoint x: 625, startPoint y: 234, endPoint x: 712, endPoint y: 245, distance: 87.7
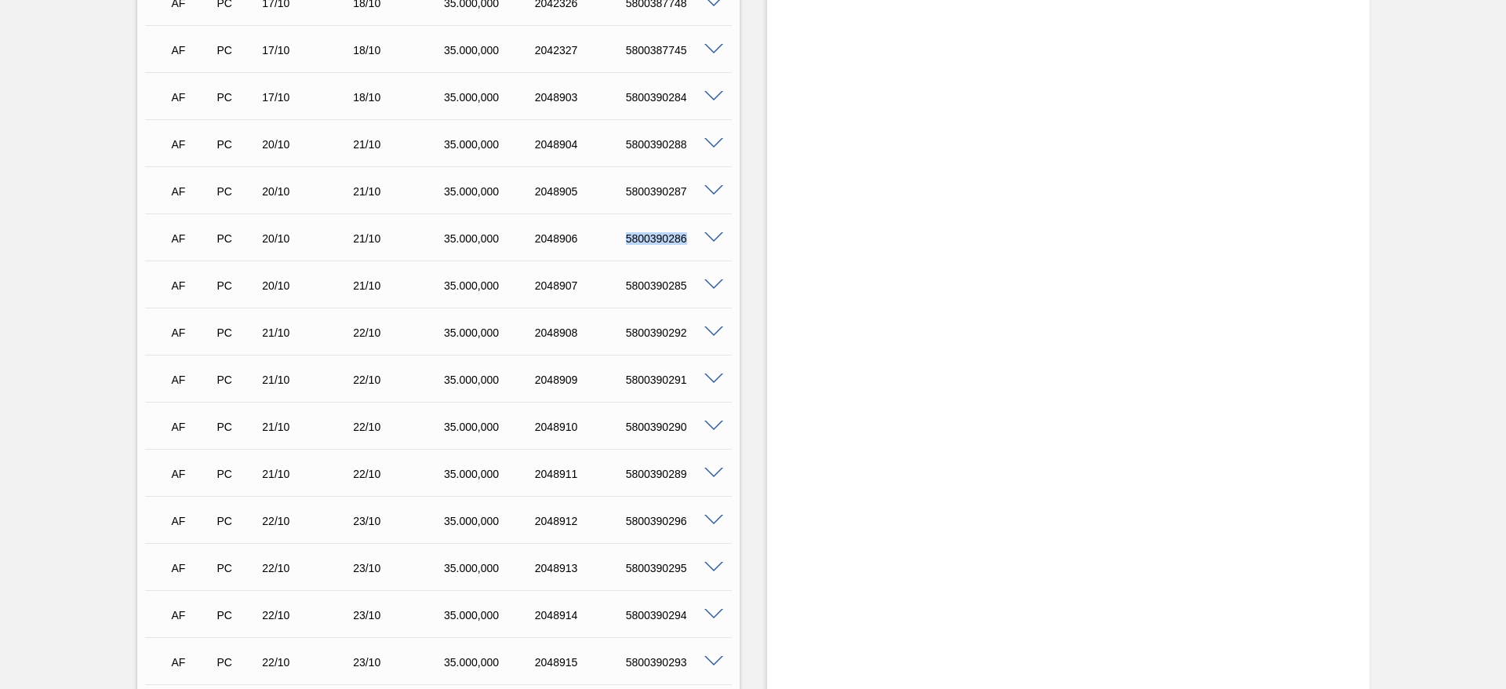
click at [712, 245] on div "AF PC 20/10 21/10 35.000,000 2048906 5800390286" at bounding box center [438, 236] width 587 height 39
copy div "5800390286"
click at [695, 286] on div "5800390285" at bounding box center [673, 285] width 102 height 13
click at [664, 287] on div "5800390285" at bounding box center [673, 285] width 102 height 13
drag, startPoint x: 648, startPoint y: 290, endPoint x: 602, endPoint y: 274, distance: 48.4
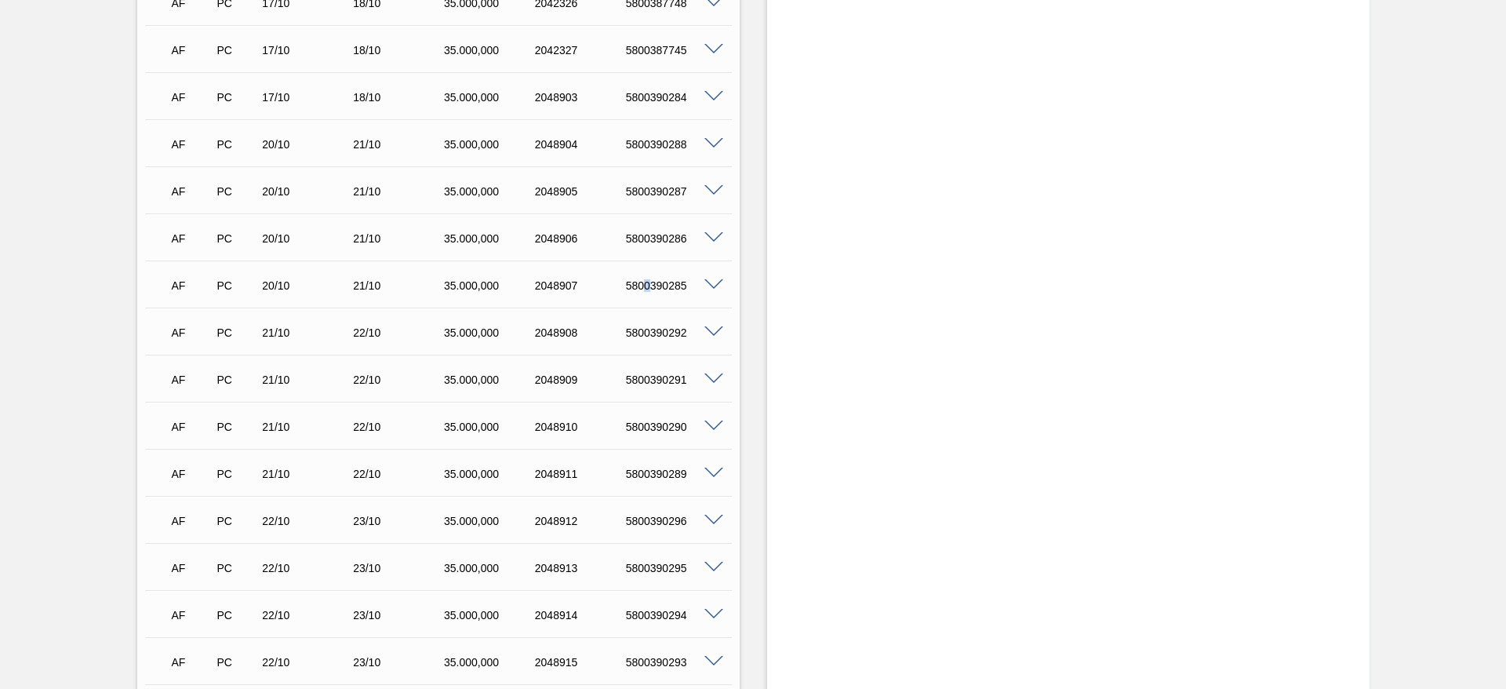
click at [638, 290] on div "5800390285" at bounding box center [673, 285] width 102 height 13
click at [602, 274] on div "AF PC 20/10 21/10 35.000,000 2048907 5800390285" at bounding box center [434, 283] width 545 height 31
click at [623, 287] on div "5800390285" at bounding box center [673, 285] width 102 height 13
drag, startPoint x: 624, startPoint y: 287, endPoint x: 666, endPoint y: 287, distance: 41.6
click at [666, 287] on div "5800390285" at bounding box center [673, 285] width 102 height 13
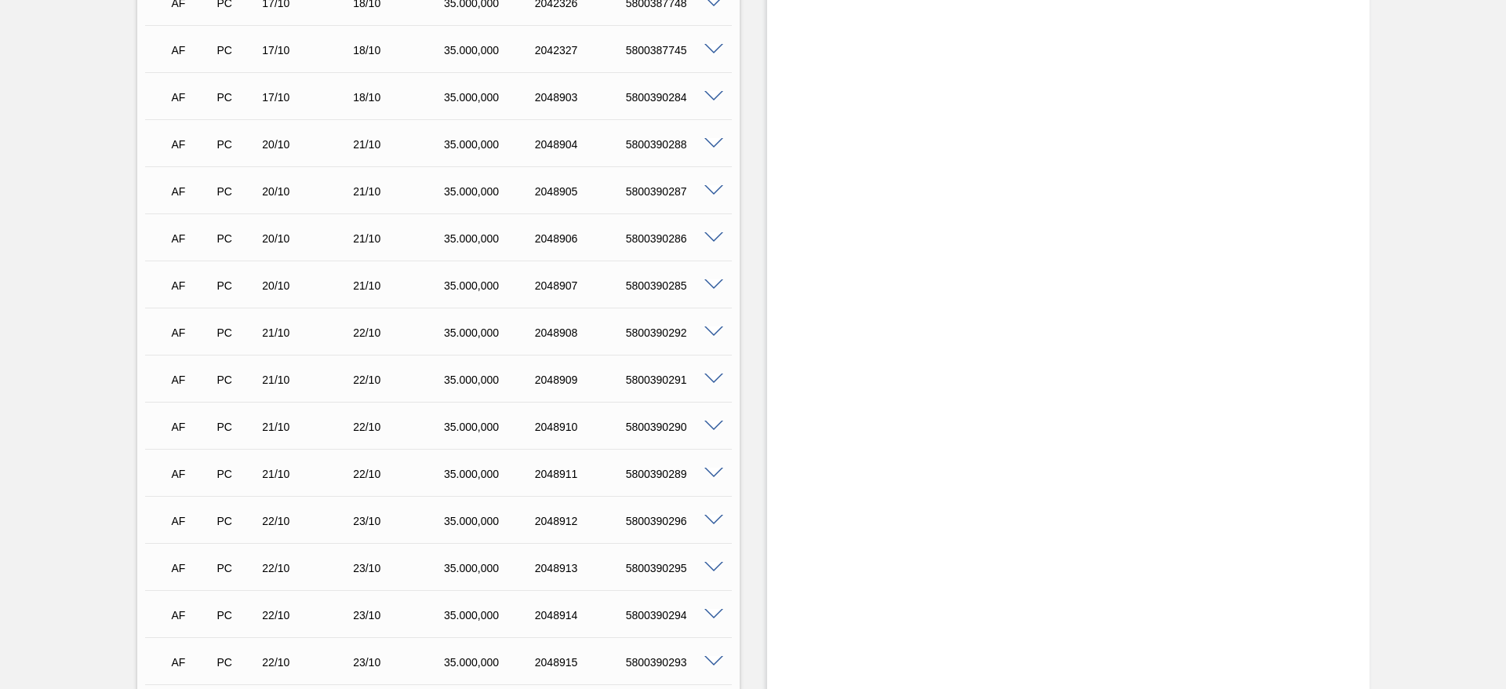
click at [624, 332] on div "5800390292" at bounding box center [673, 332] width 102 height 13
drag, startPoint x: 642, startPoint y: 334, endPoint x: 613, endPoint y: 336, distance: 29.9
click at [689, 335] on div "5800390292" at bounding box center [673, 332] width 102 height 13
drag, startPoint x: 623, startPoint y: 331, endPoint x: 711, endPoint y: 332, distance: 87.8
click at [711, 332] on div "AF PC 21/10 22/10 35.000,000 2048908 5800390292" at bounding box center [438, 330] width 587 height 39
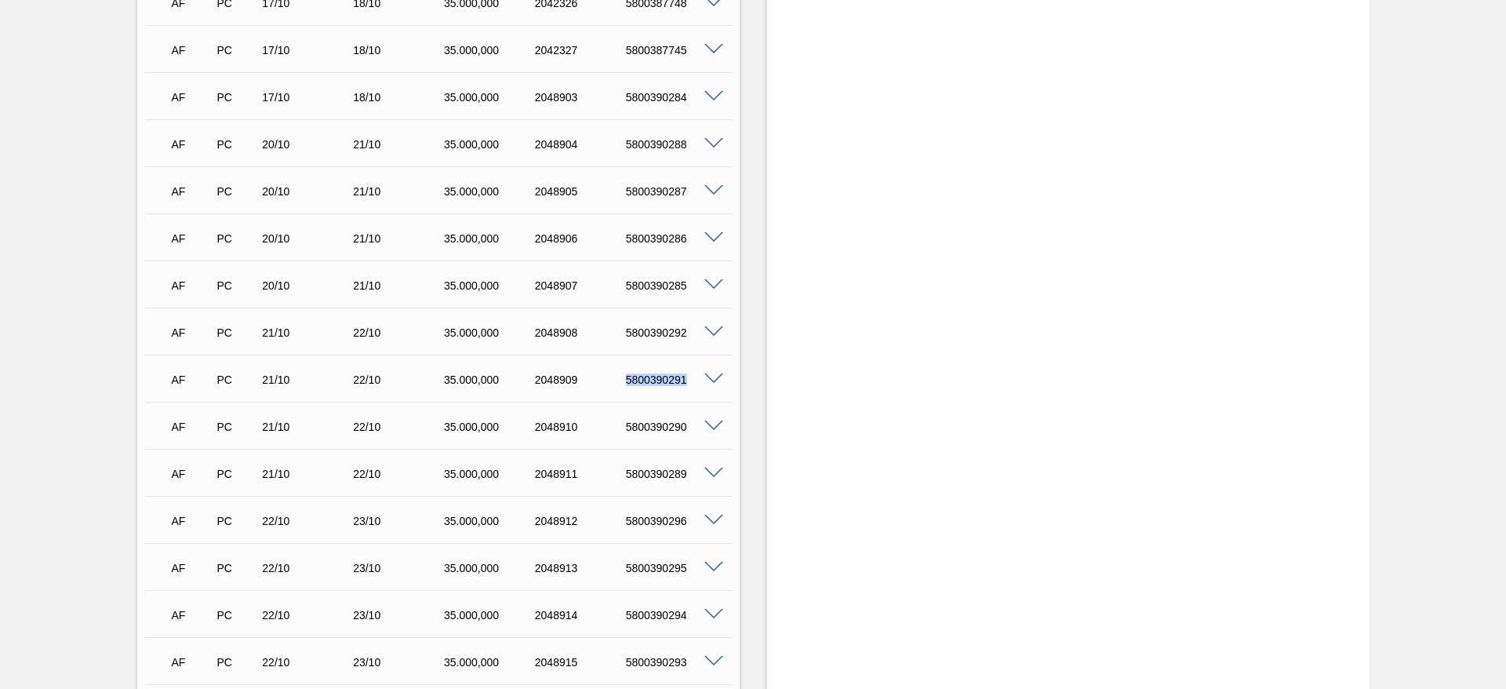
drag, startPoint x: 624, startPoint y: 379, endPoint x: 693, endPoint y: 390, distance: 69.9
click at [693, 390] on div "AF PC 21/10 22/10 35.000,000 2048909 5800390291" at bounding box center [434, 377] width 545 height 31
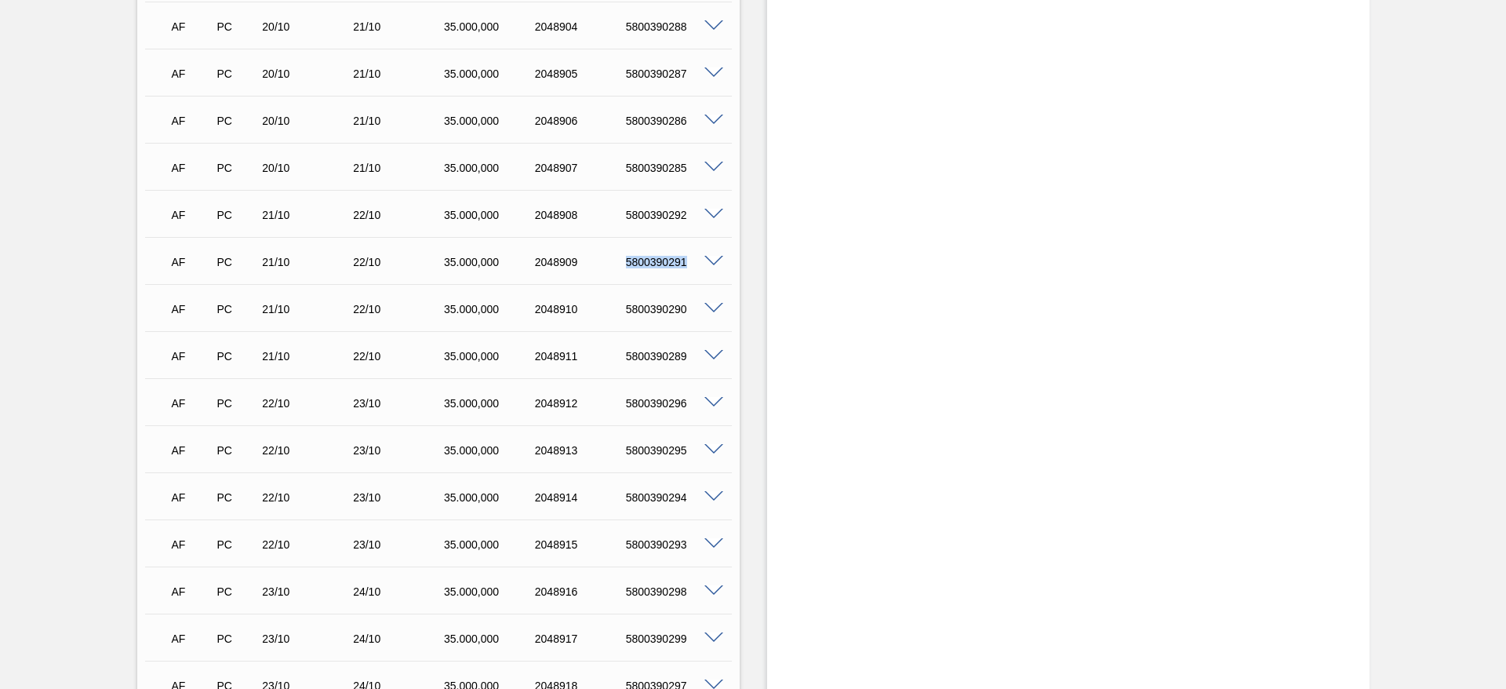
scroll to position [3059, 0]
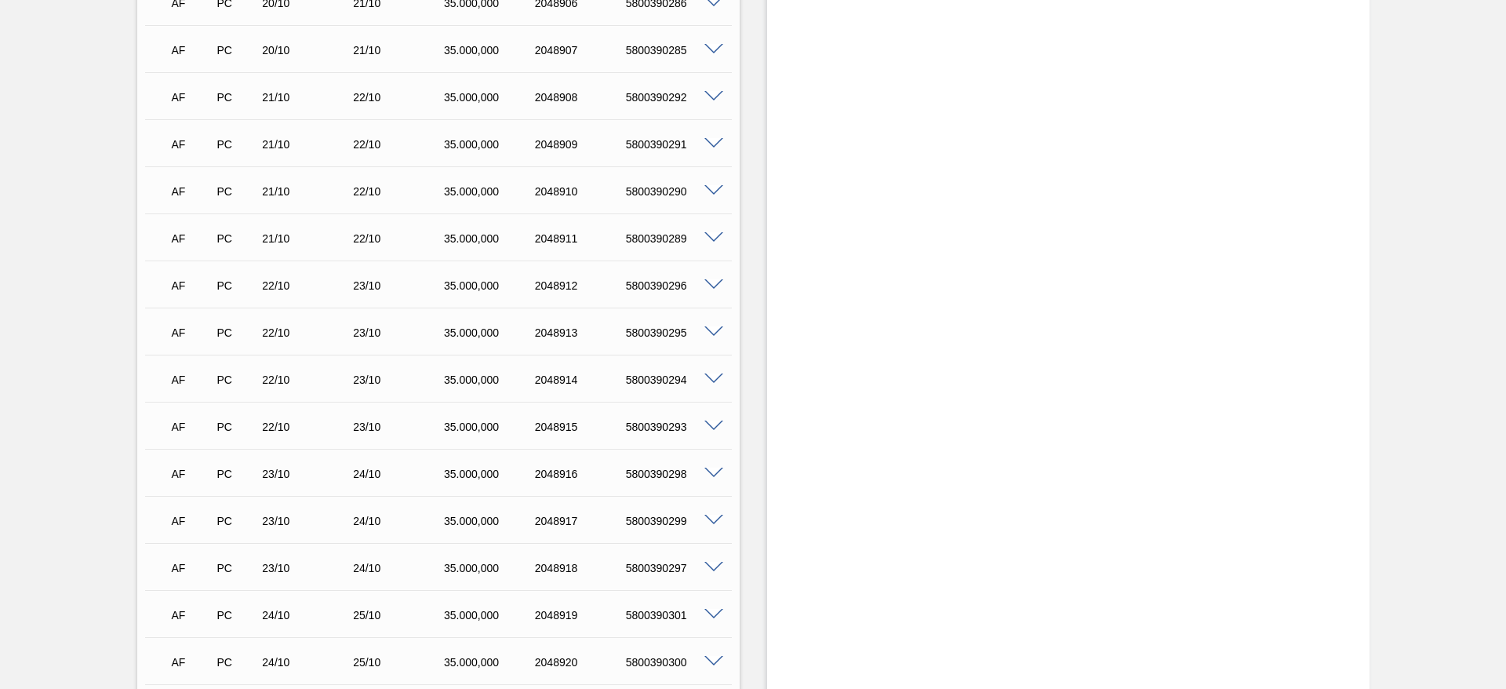
click at [631, 283] on div "5800390296" at bounding box center [673, 285] width 102 height 13
click at [625, 285] on div "5800390296" at bounding box center [673, 285] width 102 height 13
drag, startPoint x: 593, startPoint y: 285, endPoint x: 671, endPoint y: 293, distance: 78.0
click at [606, 285] on div "2048912" at bounding box center [582, 285] width 102 height 13
drag, startPoint x: 678, startPoint y: 296, endPoint x: 704, endPoint y: 292, distance: 26.2
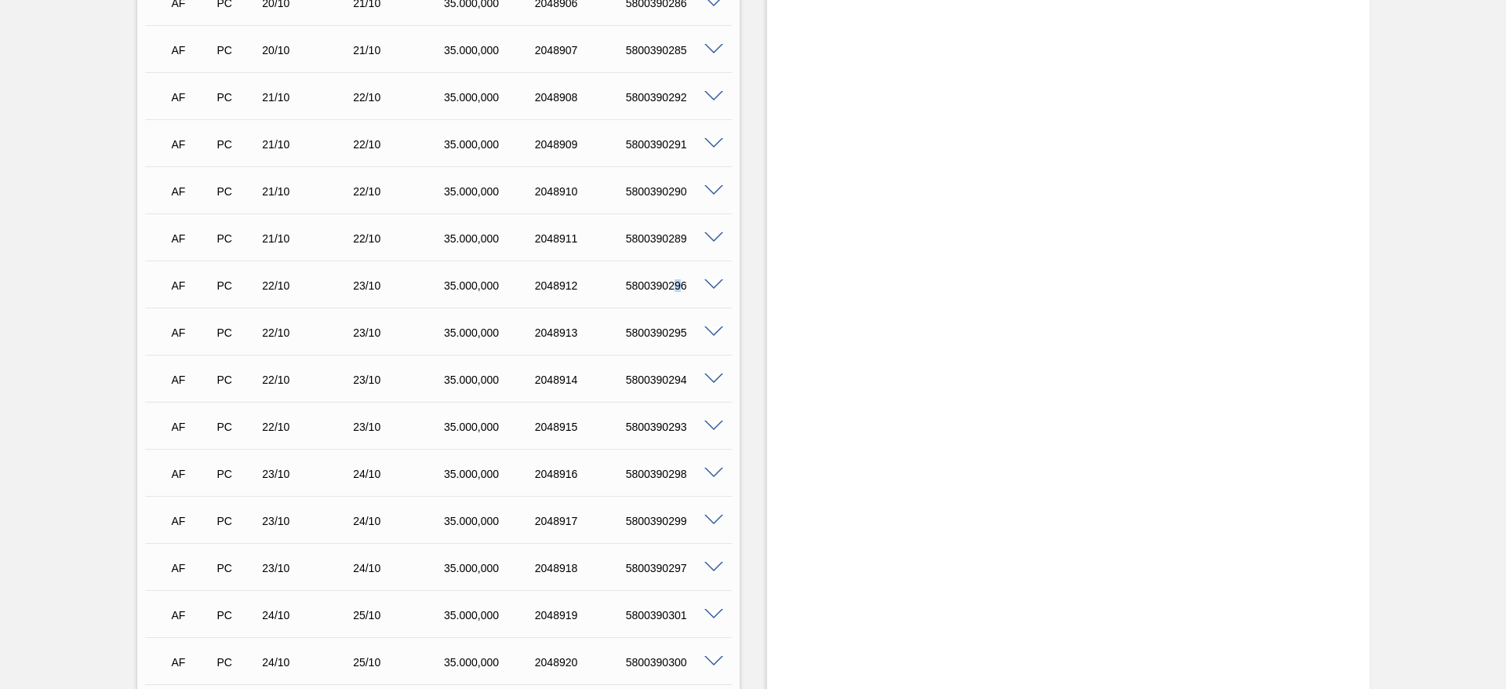
click at [693, 296] on div "AF PC 22/10 23/10 35.000,000 2048912 5800390296" at bounding box center [434, 283] width 545 height 31
click at [704, 292] on div "AF PC 22/10 23/10 35.000,000 2048912 5800390296" at bounding box center [434, 283] width 545 height 31
click at [692, 286] on div "5800390296" at bounding box center [673, 285] width 102 height 13
click at [677, 288] on div "5800390296" at bounding box center [673, 285] width 102 height 13
drag, startPoint x: 643, startPoint y: 291, endPoint x: 624, endPoint y: 282, distance: 20.7
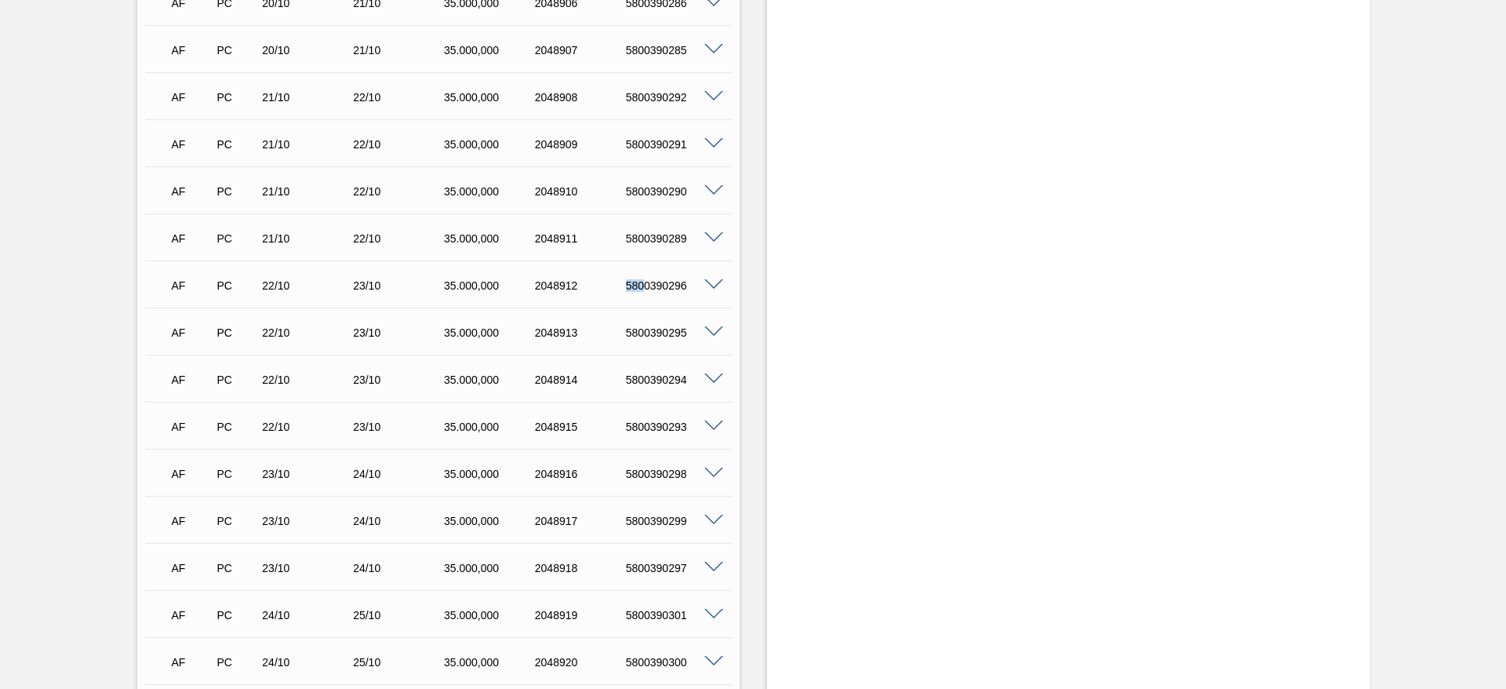
click at [624, 285] on div "5800390296" at bounding box center [673, 285] width 102 height 13
drag, startPoint x: 659, startPoint y: 292, endPoint x: 674, endPoint y: 292, distance: 14.9
click at [664, 292] on div "AF PC 22/10 23/10 35.000,000 2048912 5800390296" at bounding box center [434, 283] width 545 height 31
drag, startPoint x: 688, startPoint y: 287, endPoint x: 609, endPoint y: 292, distance: 79.4
click at [613, 297] on div "AF PC 22/10 23/10 35.000,000 2048912 5800390296" at bounding box center [434, 283] width 545 height 31
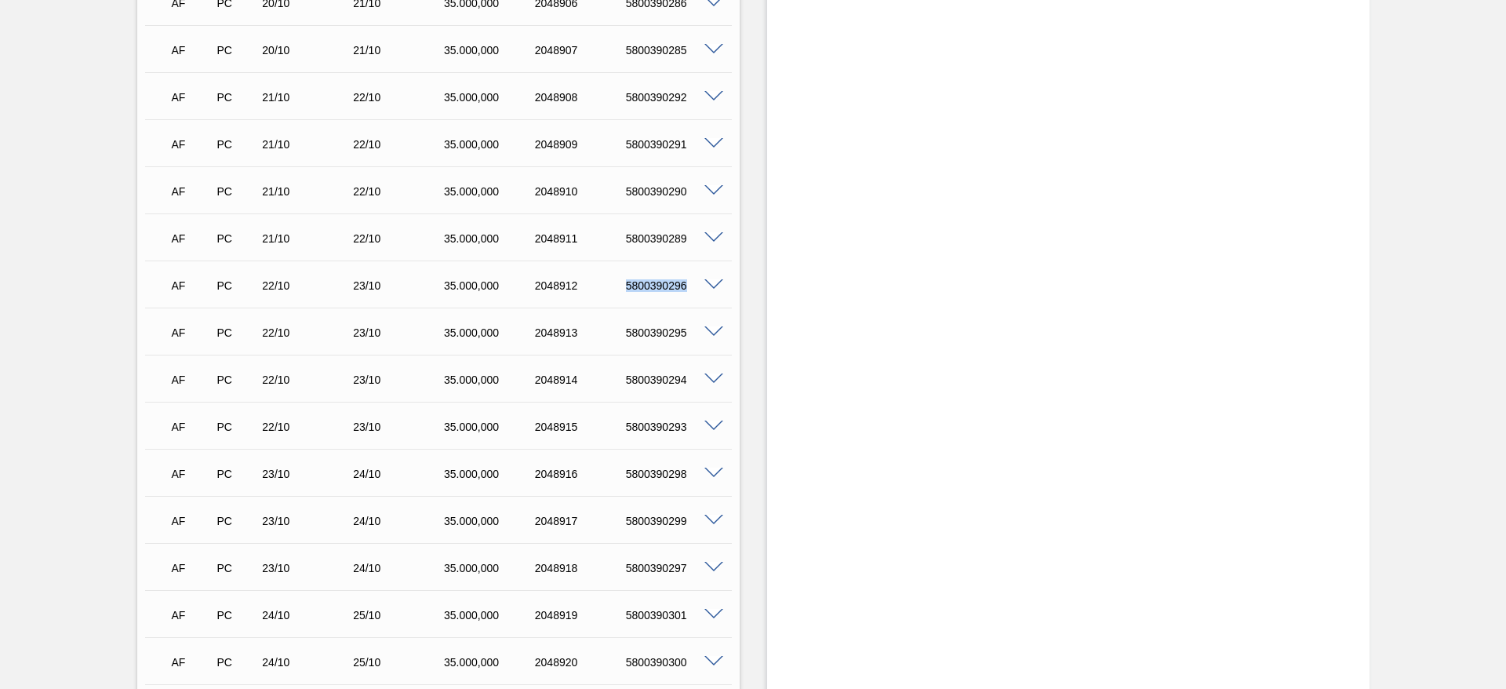
click at [684, 329] on div "5800390295" at bounding box center [673, 332] width 102 height 13
click at [638, 325] on div "AF PC 22/10 23/10 35.000,000 2048913 5800390295" at bounding box center [434, 330] width 545 height 31
click at [627, 332] on div "5800390295" at bounding box center [673, 332] width 102 height 13
drag, startPoint x: 640, startPoint y: 333, endPoint x: 653, endPoint y: 335, distance: 13.5
click at [643, 333] on div "5800390295" at bounding box center [673, 332] width 102 height 13
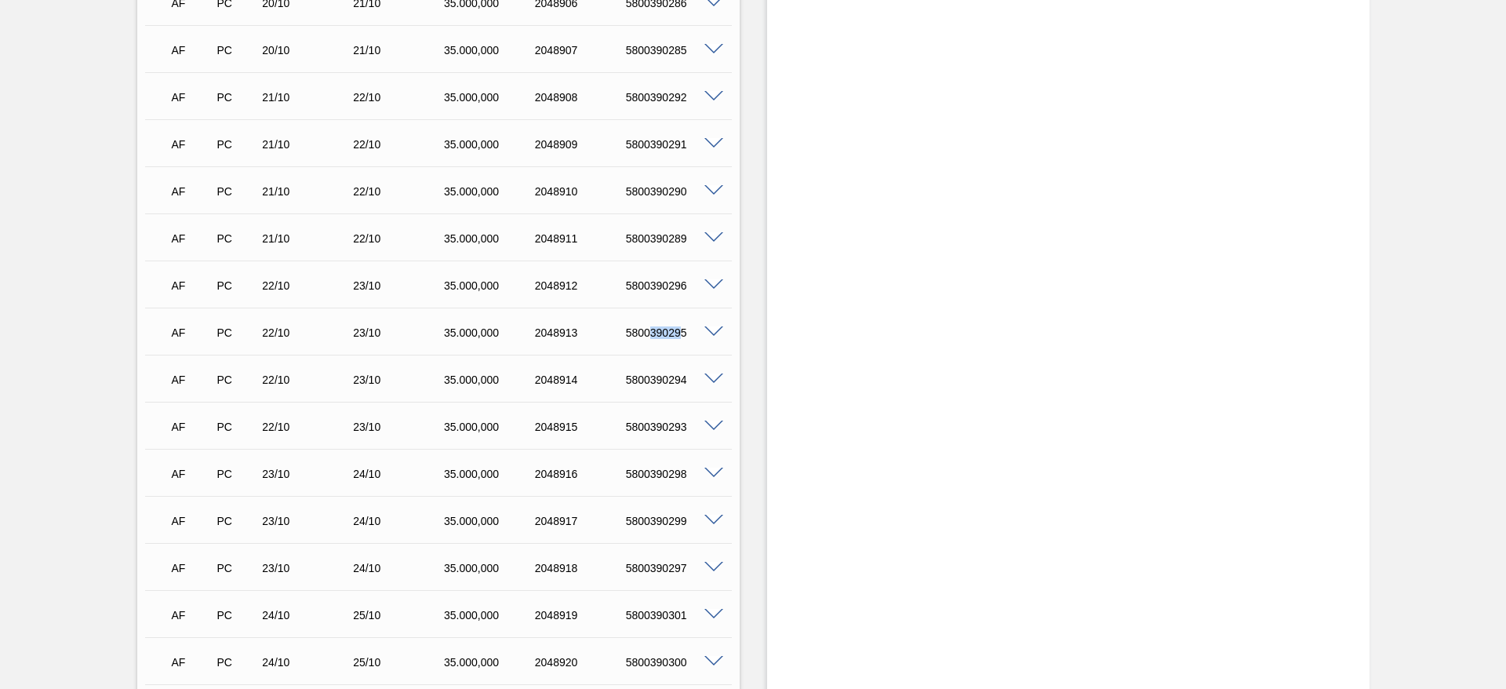
drag, startPoint x: 653, startPoint y: 335, endPoint x: 679, endPoint y: 336, distance: 25.9
click at [679, 336] on div "5800390295" at bounding box center [673, 332] width 102 height 13
click at [682, 336] on div "5800390295" at bounding box center [673, 332] width 102 height 13
click at [610, 330] on div "2048913" at bounding box center [582, 332] width 102 height 13
drag, startPoint x: 609, startPoint y: 330, endPoint x: 684, endPoint y: 345, distance: 76.0
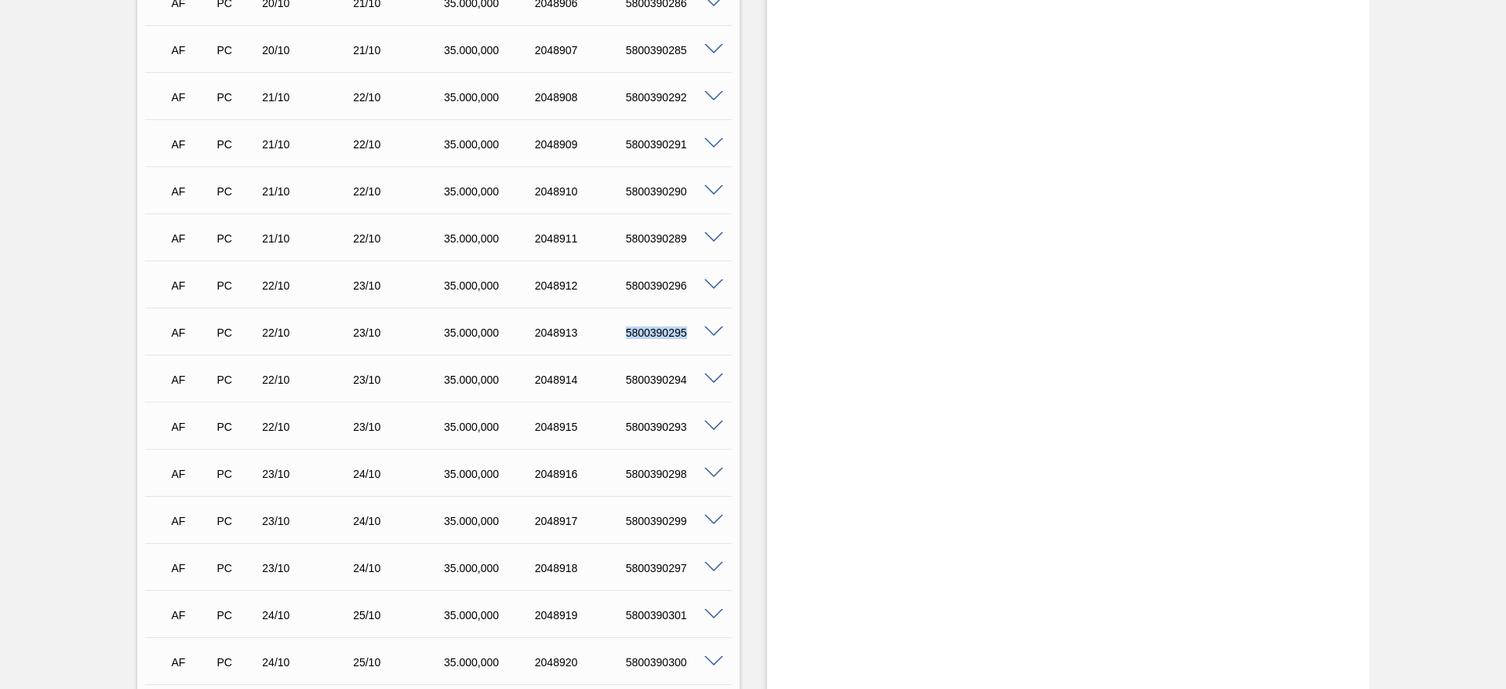
click at [684, 345] on div "AF PC 22/10 23/10 35.000,000 2048913 5800390295" at bounding box center [434, 330] width 545 height 31
drag, startPoint x: 624, startPoint y: 379, endPoint x: 695, endPoint y: 391, distance: 71.6
click at [695, 391] on div "AF PC 22/10 23/10 35.000,000 2048914 5800390294" at bounding box center [434, 377] width 545 height 31
click at [627, 473] on div "5800390298" at bounding box center [673, 473] width 102 height 13
drag, startPoint x: 624, startPoint y: 474, endPoint x: 692, endPoint y: 471, distance: 67.5
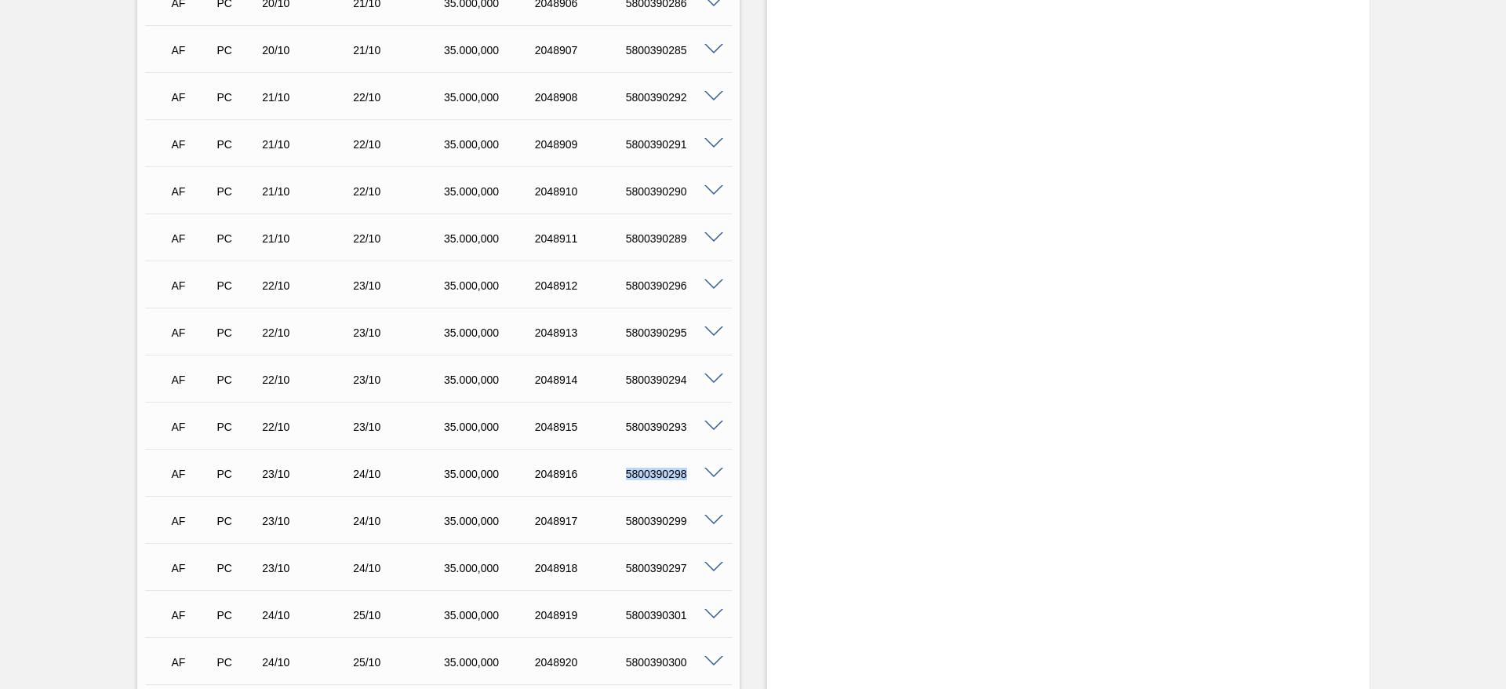
click at [692, 471] on div "5800390298" at bounding box center [673, 473] width 102 height 13
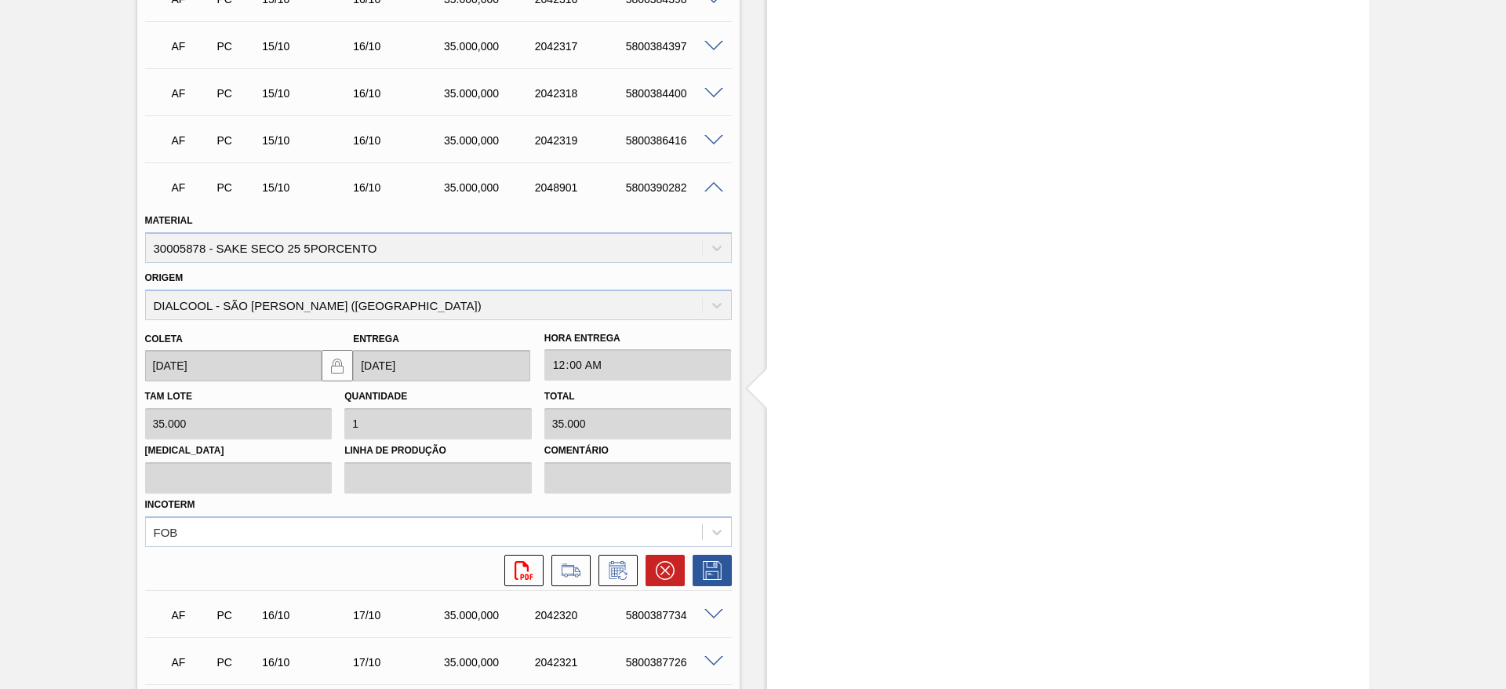
scroll to position [1529, 0]
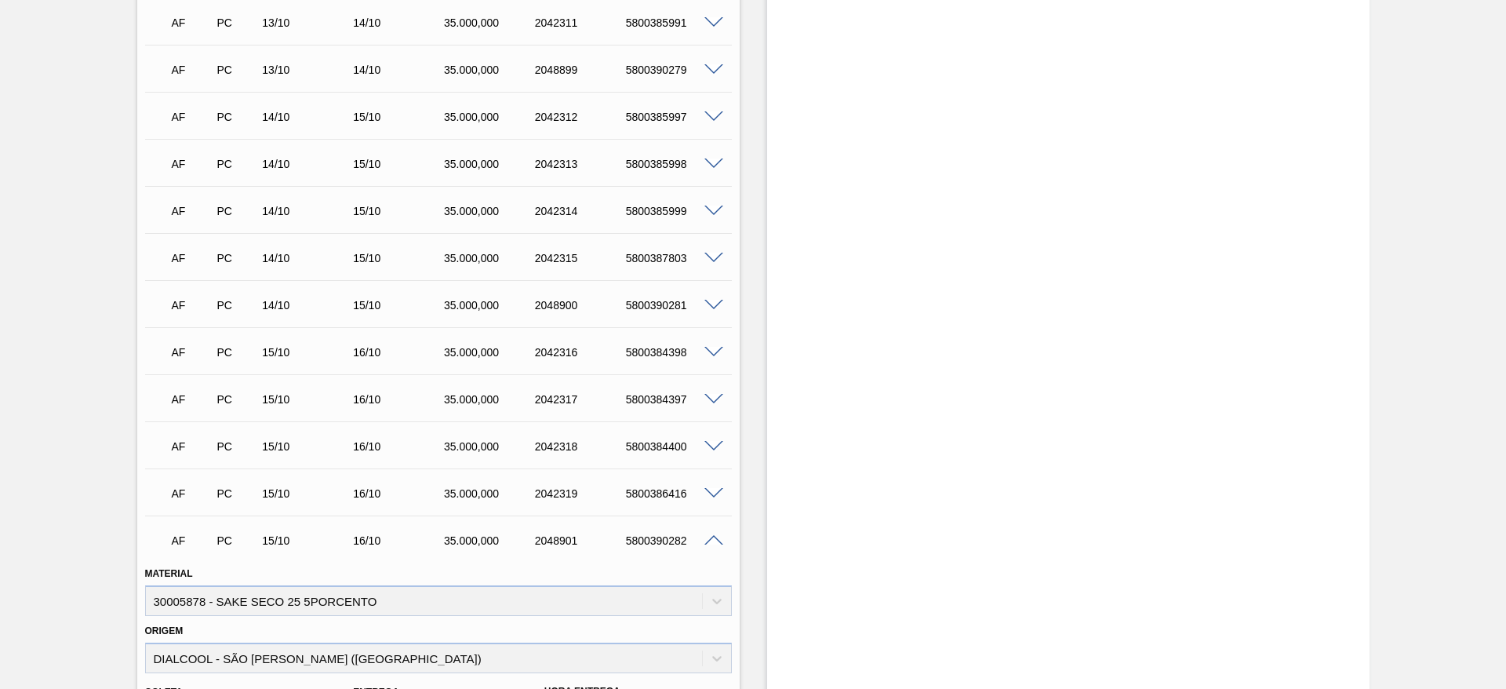
click at [203, 601] on div "Material 30005878 - SAKE SECO 25 5PORCENTO" at bounding box center [438, 588] width 587 height 53
click at [179, 600] on div "Material 30005878 - SAKE SECO 25 5PORCENTO" at bounding box center [438, 588] width 587 height 53
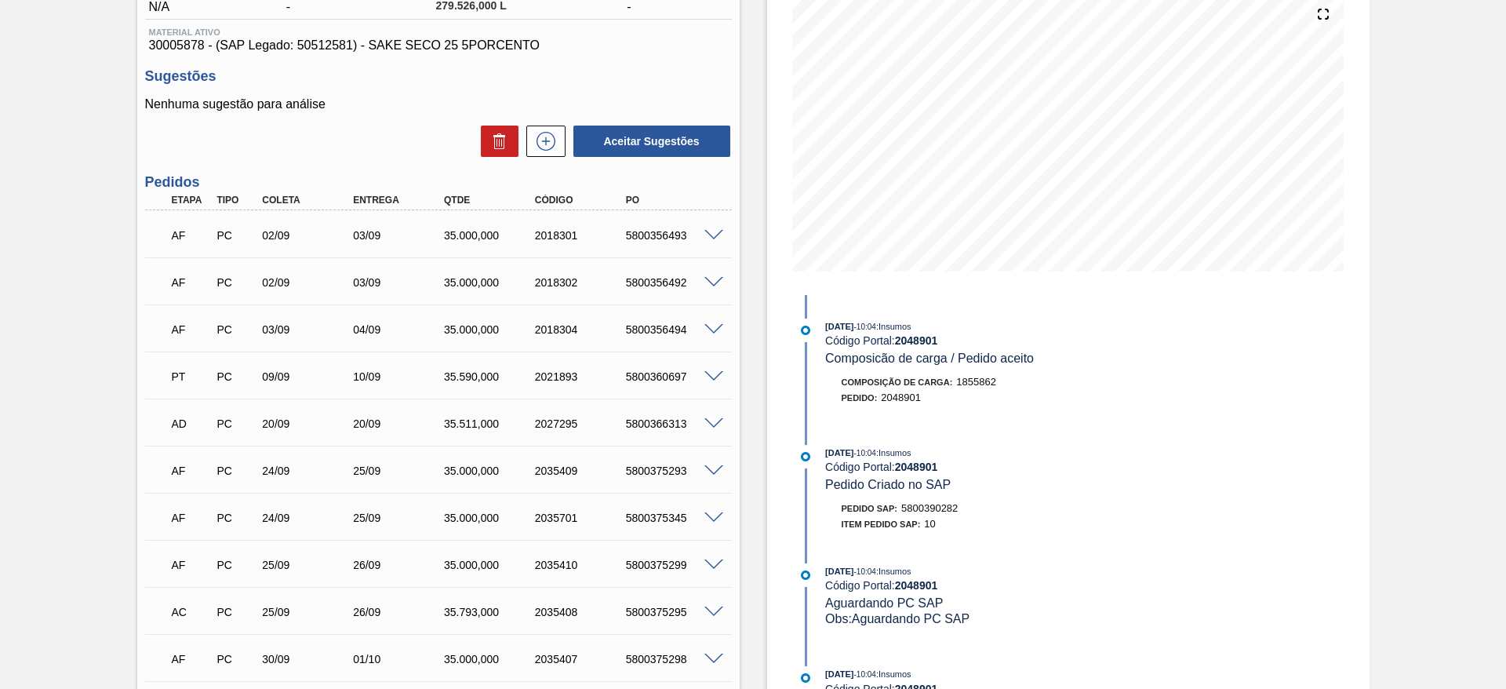
scroll to position [0, 0]
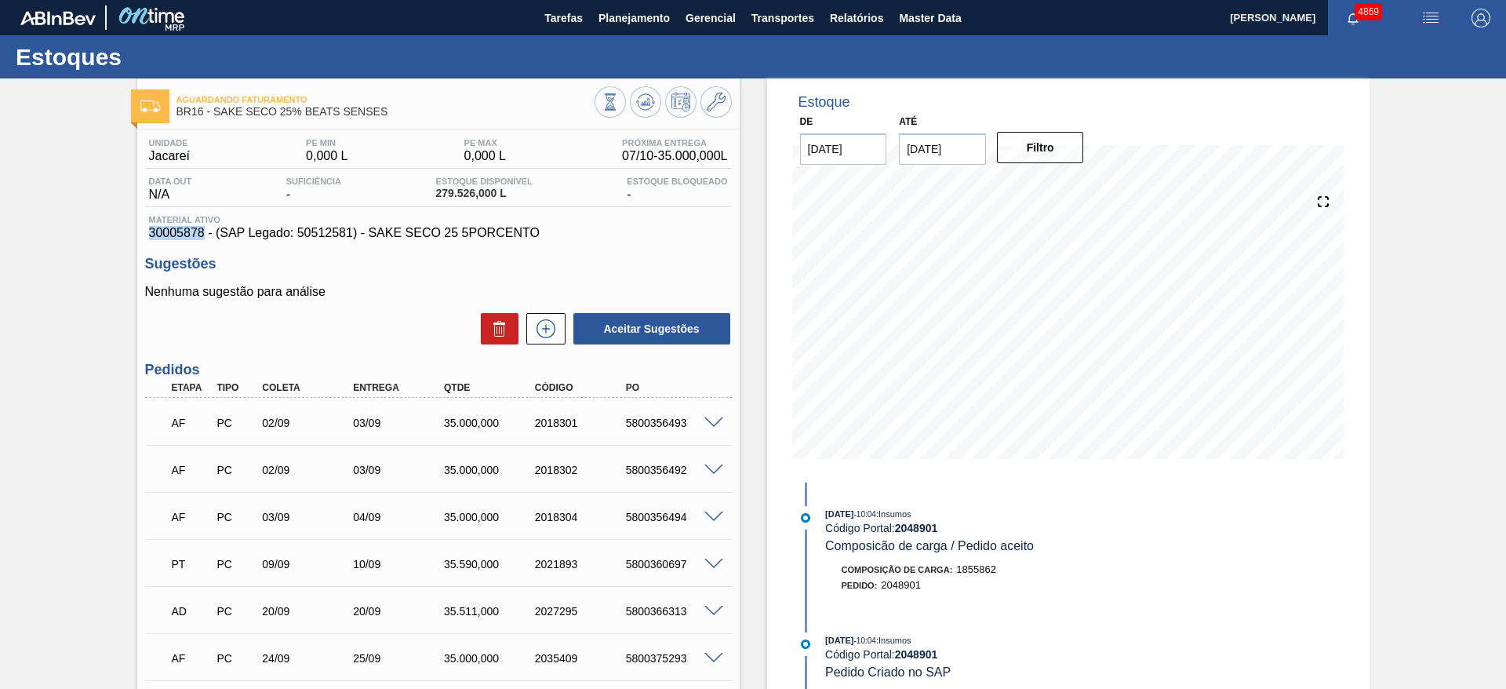
drag, startPoint x: 150, startPoint y: 234, endPoint x: 202, endPoint y: 233, distance: 52.6
click at [202, 233] on span "30005878 - (SAP Legado: 50512581) - SAKE SECO 25 5PORCENTO" at bounding box center [438, 233] width 579 height 14
